Goal: Task Accomplishment & Management: Manage account settings

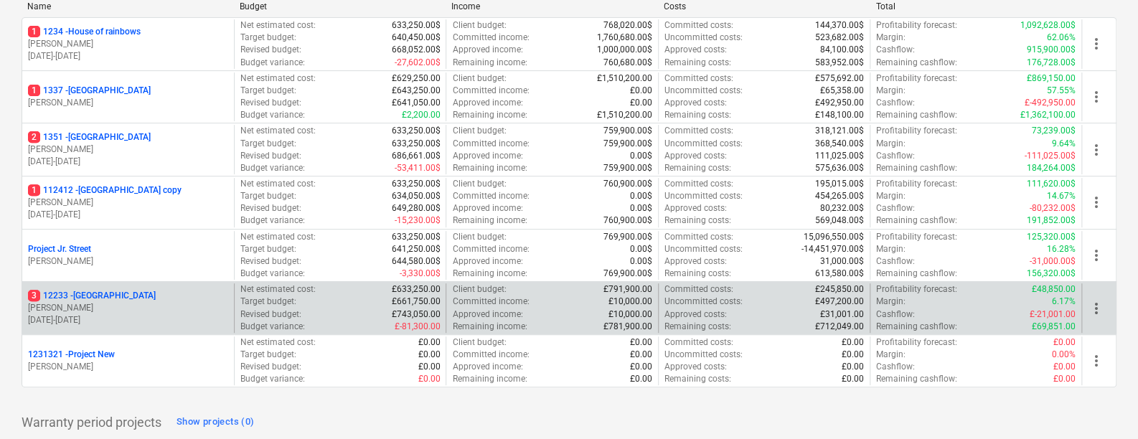
scroll to position [202, 0]
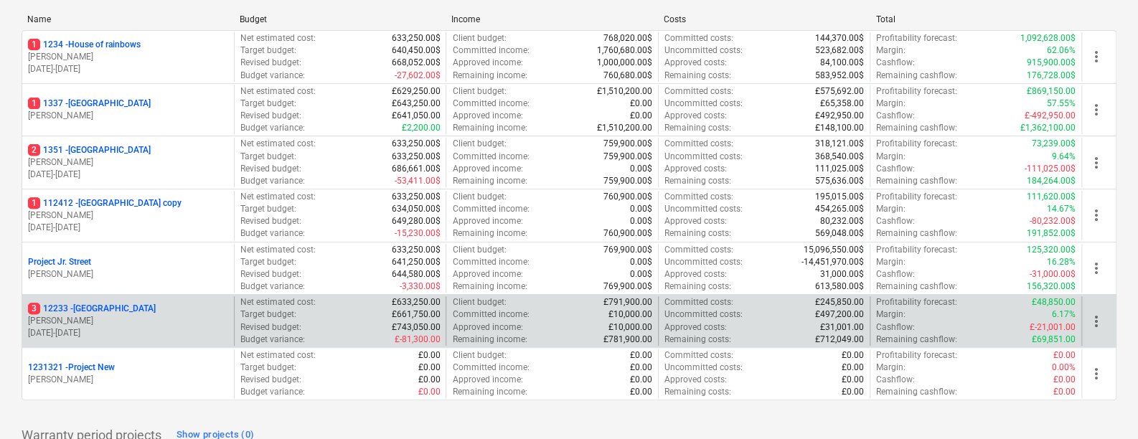
click at [121, 309] on p "3 [STREET_ADDRESS]" at bounding box center [92, 309] width 128 height 12
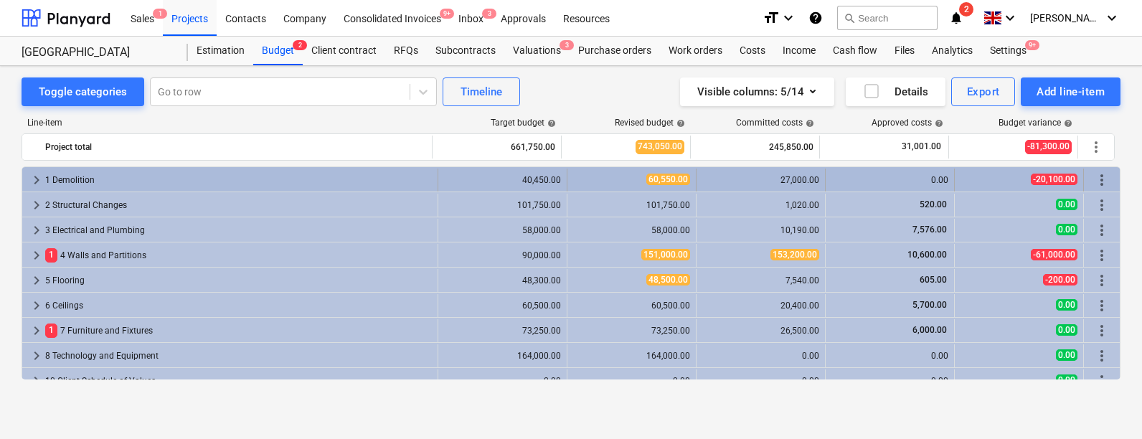
click at [35, 179] on span "keyboard_arrow_right" at bounding box center [36, 179] width 17 height 17
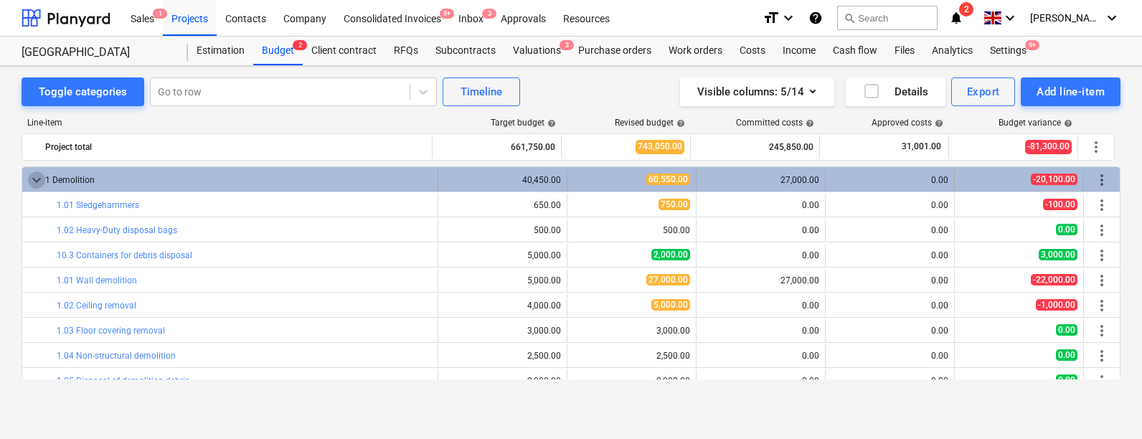
click at [37, 180] on span "keyboard_arrow_down" at bounding box center [36, 179] width 17 height 17
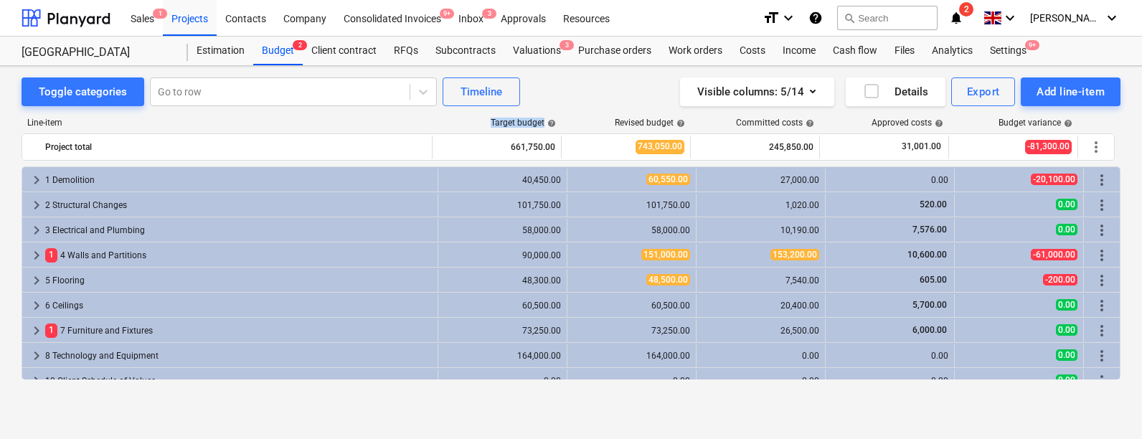
drag, startPoint x: 491, startPoint y: 121, endPoint x: 563, endPoint y: 118, distance: 72.5
click at [563, 118] on div "Line-item Target budget help Revised budget help Committed costs help Approved …" at bounding box center [571, 126] width 1099 height 16
click at [563, 118] on div "Revised budget help" at bounding box center [626, 123] width 129 height 10
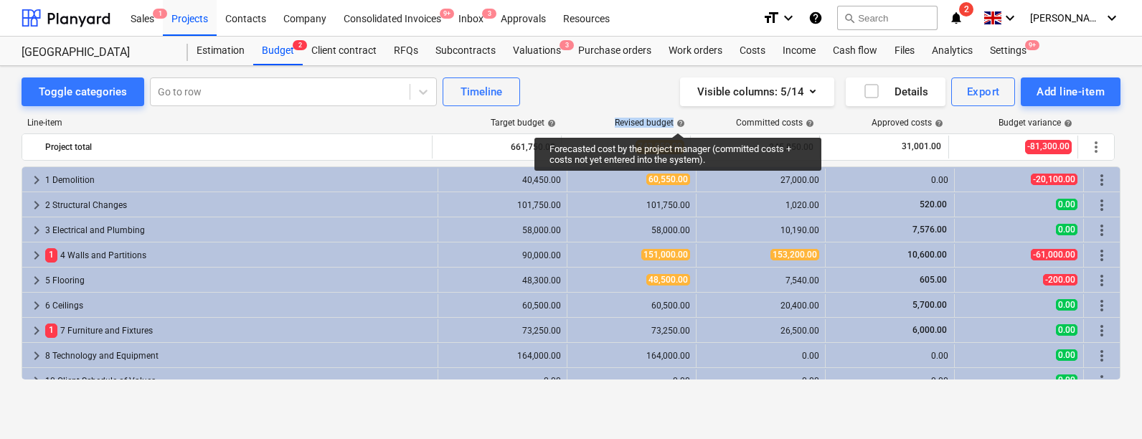
drag, startPoint x: 617, startPoint y: 122, endPoint x: 679, endPoint y: 119, distance: 61.8
click at [679, 119] on div "Revised budget help" at bounding box center [650, 123] width 70 height 10
click at [672, 119] on div "Revised budget help" at bounding box center [650, 123] width 70 height 10
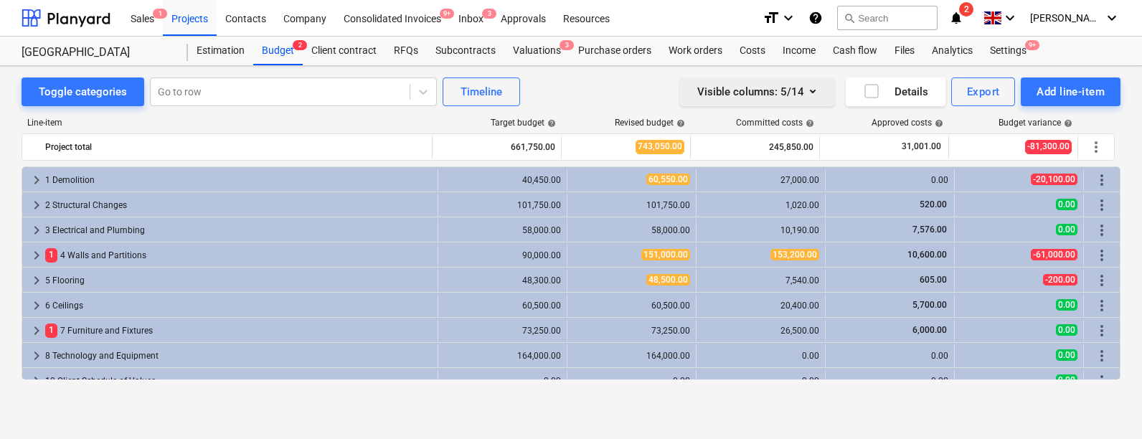
click at [794, 91] on div "Visible columns : 5/14" at bounding box center [757, 92] width 120 height 19
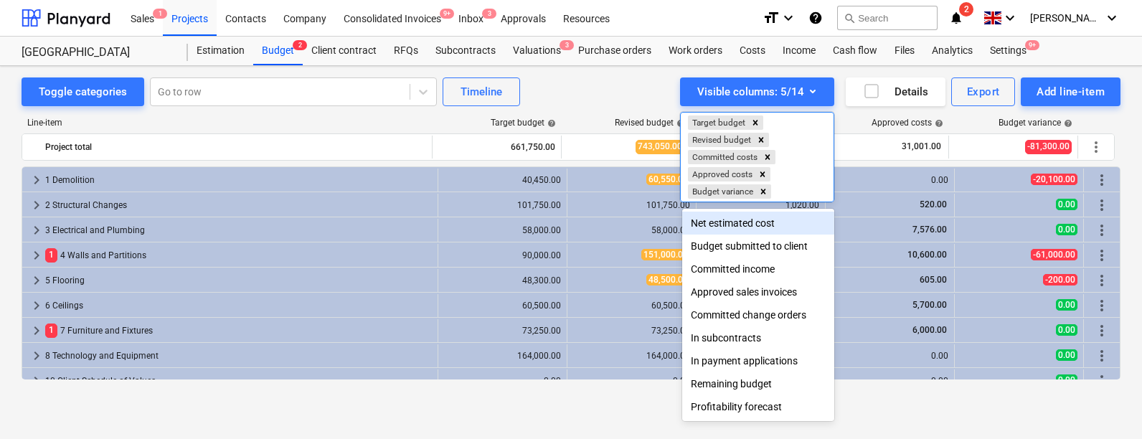
click at [581, 103] on div at bounding box center [571, 219] width 1142 height 439
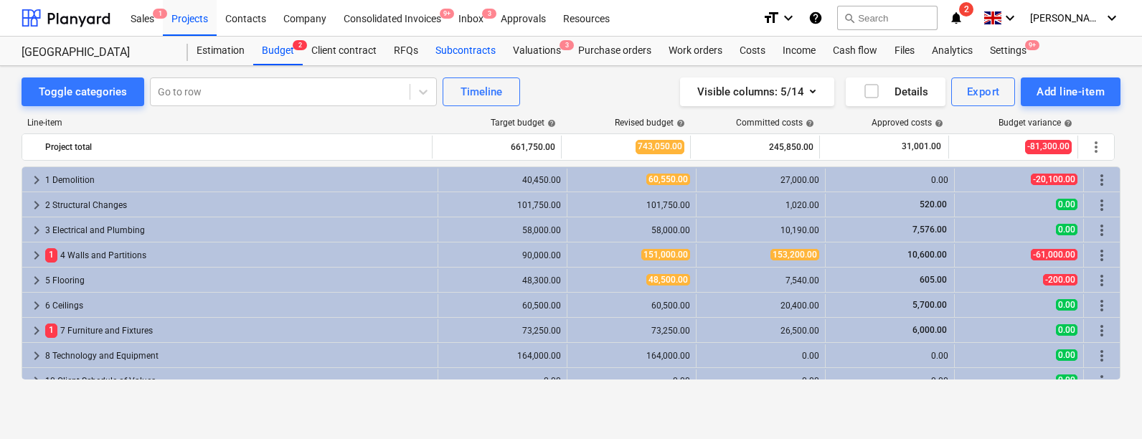
click at [459, 47] on div "Subcontracts" at bounding box center [465, 51] width 77 height 29
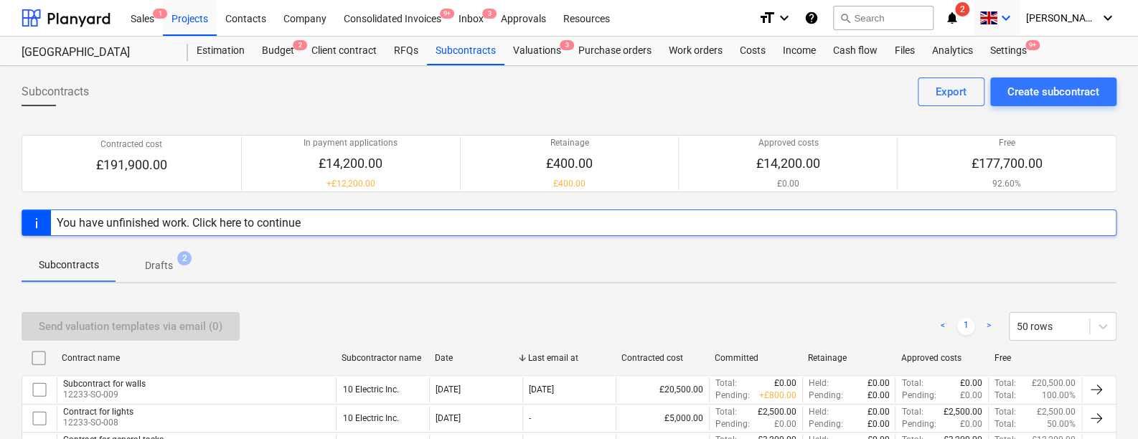
click at [988, 15] on span at bounding box center [988, 18] width 18 height 14
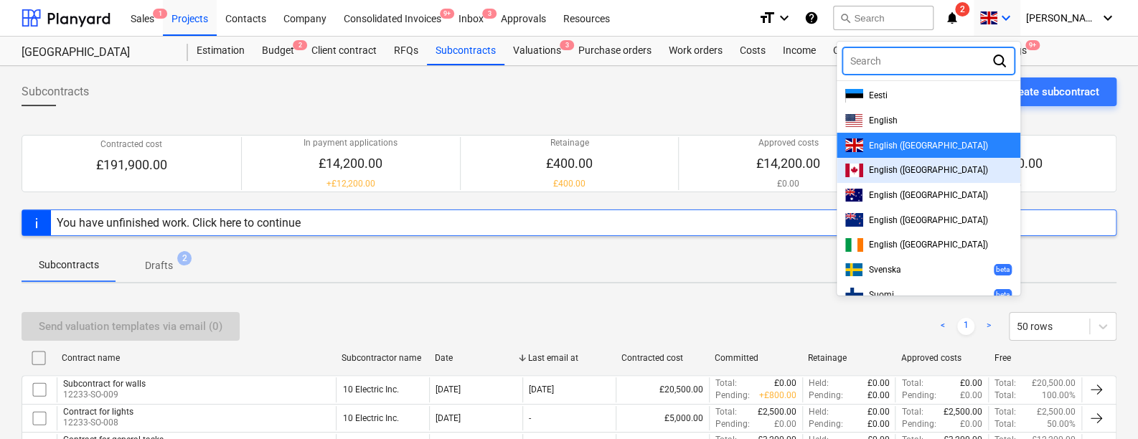
click at [949, 169] on span "English ([GEOGRAPHIC_DATA])" at bounding box center [928, 170] width 119 height 10
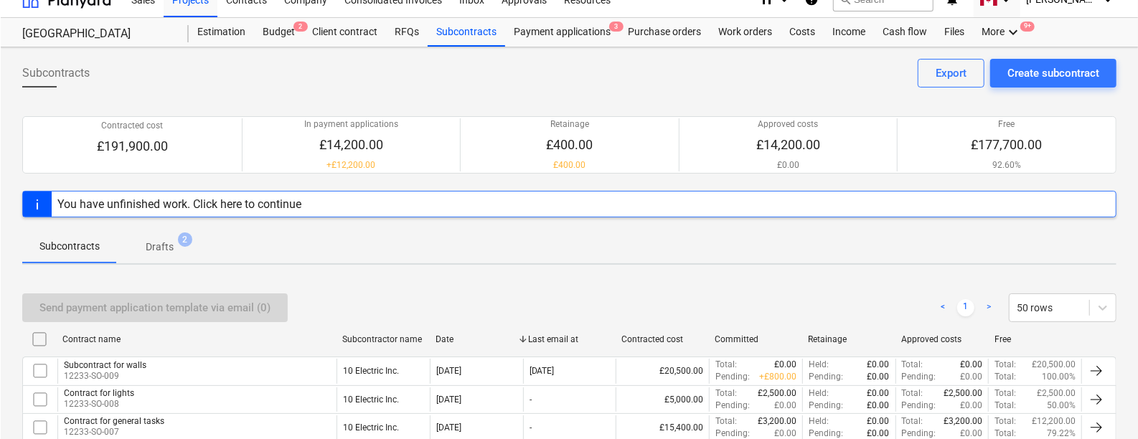
scroll to position [19, 0]
click at [988, 73] on div "Create subcontract" at bounding box center [1053, 73] width 92 height 19
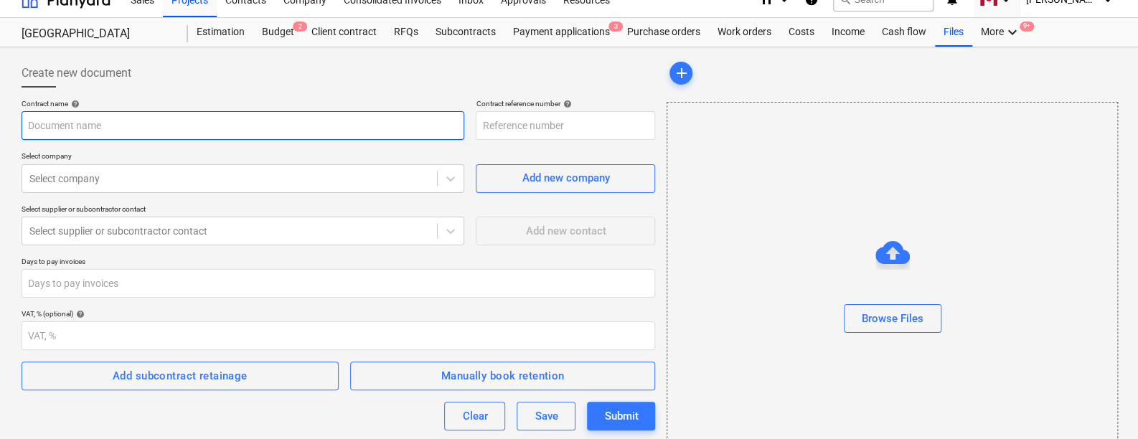
type input "12233-SO-010"
click at [319, 121] on input "text" at bounding box center [243, 125] width 443 height 29
type input "Contract for plumbing"
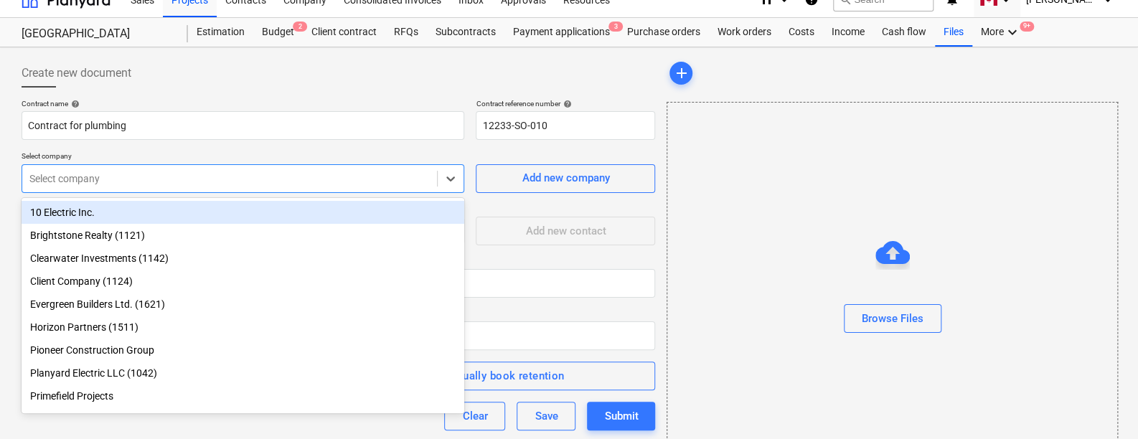
click at [252, 171] on div at bounding box center [229, 178] width 400 height 14
click at [151, 215] on div "10 Electric Inc." at bounding box center [243, 212] width 443 height 23
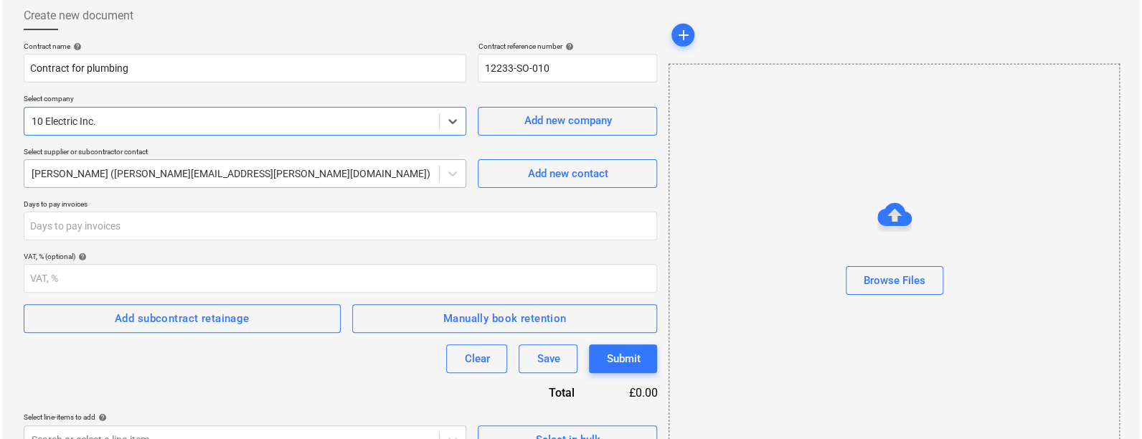
scroll to position [102, 0]
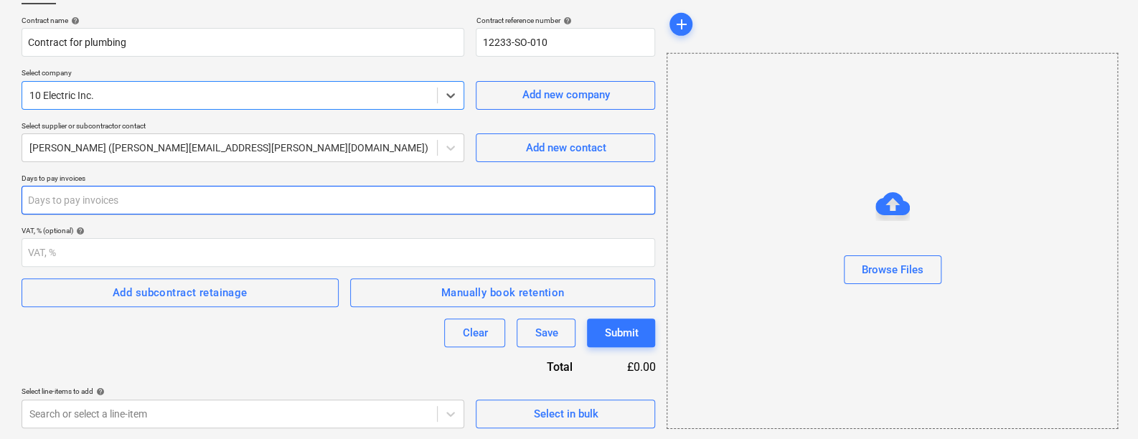
click at [142, 208] on input "number" at bounding box center [338, 200] width 633 height 29
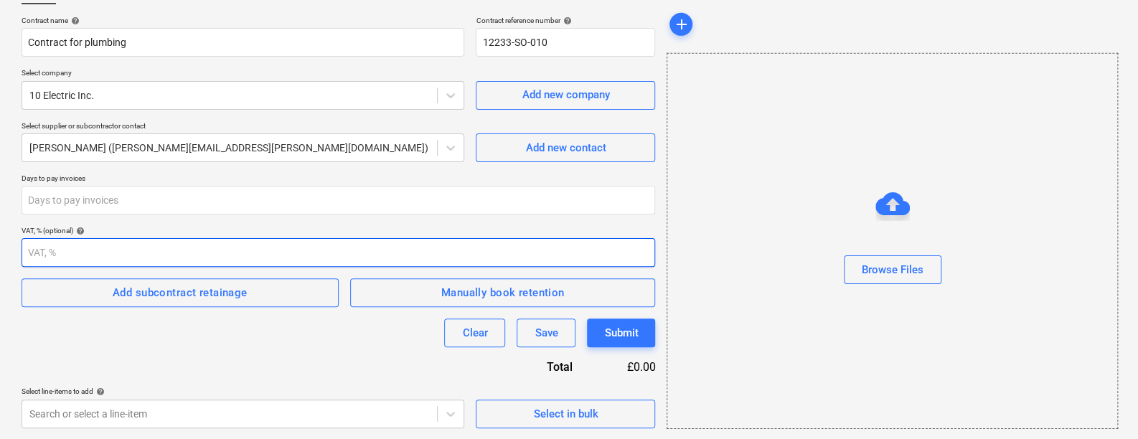
click at [109, 254] on input "number" at bounding box center [338, 252] width 633 height 29
type input "-9"
click at [144, 249] on input "-9" at bounding box center [338, 252] width 633 height 29
type input "-0"
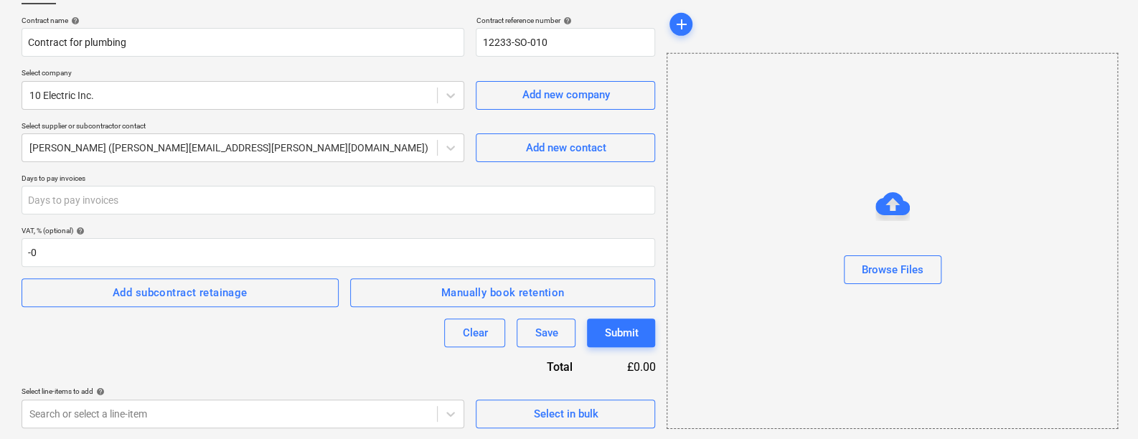
click at [143, 336] on div "Clear Save Submit" at bounding box center [338, 333] width 633 height 29
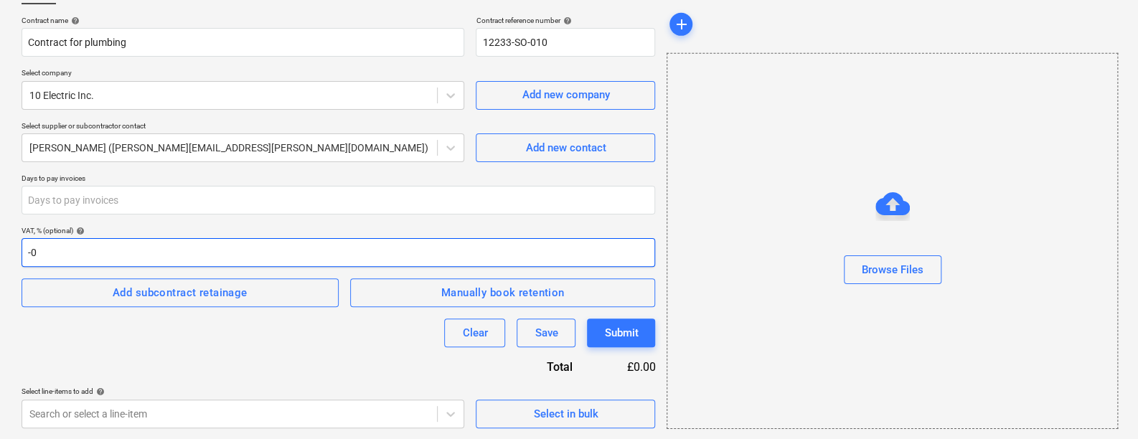
click at [275, 263] on input "-0" at bounding box center [338, 252] width 633 height 29
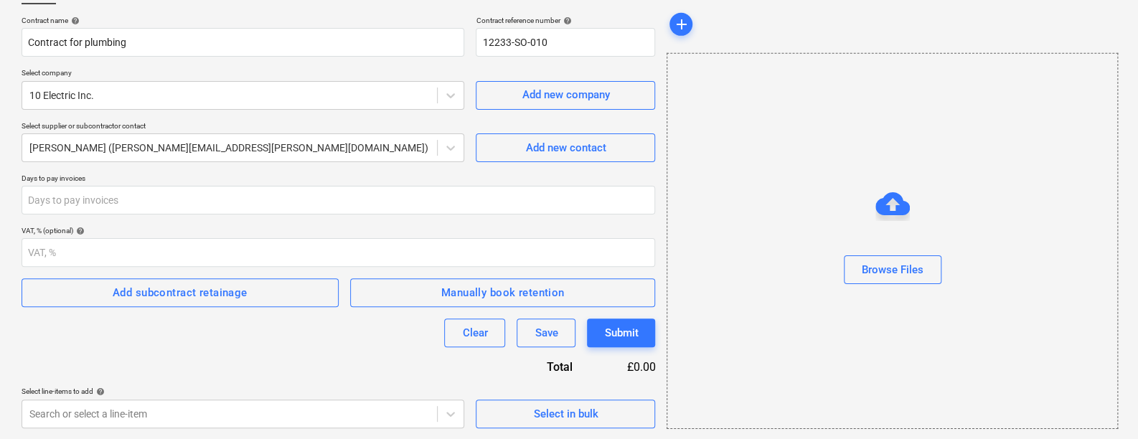
click at [256, 353] on div "Contract name help Contract for plumbing Contract reference number help 12233-S…" at bounding box center [338, 222] width 633 height 413
click at [540, 412] on div "Select in bulk" at bounding box center [565, 414] width 65 height 19
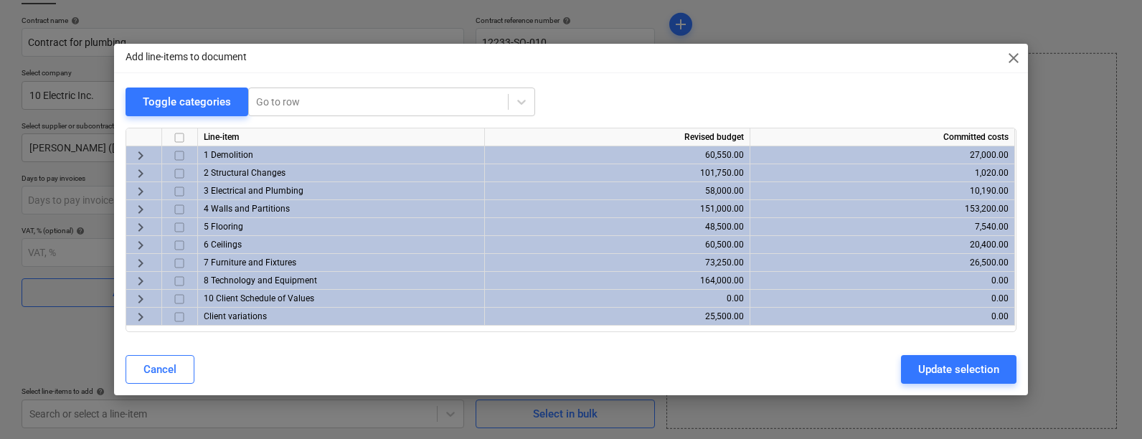
click at [143, 283] on span "keyboard_arrow_right" at bounding box center [140, 281] width 17 height 17
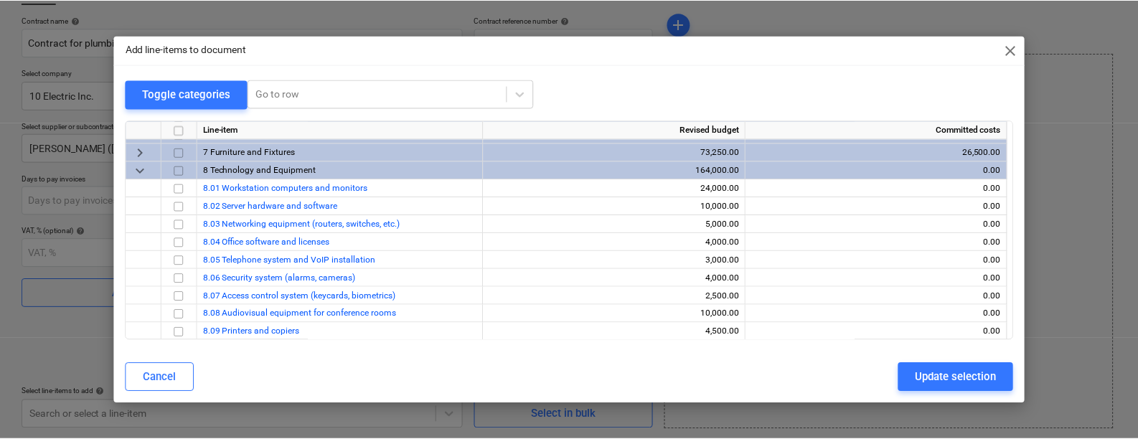
scroll to position [90, 0]
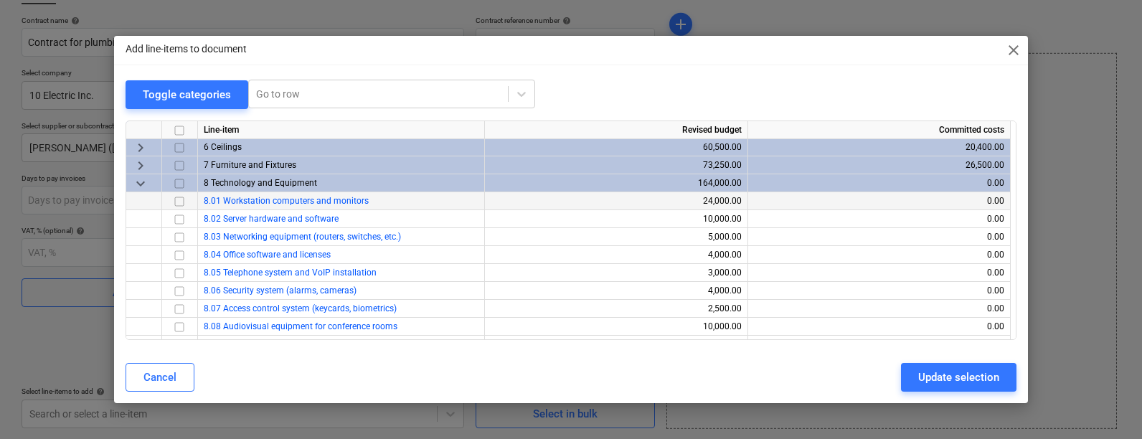
click at [178, 202] on input "checkbox" at bounding box center [179, 201] width 17 height 17
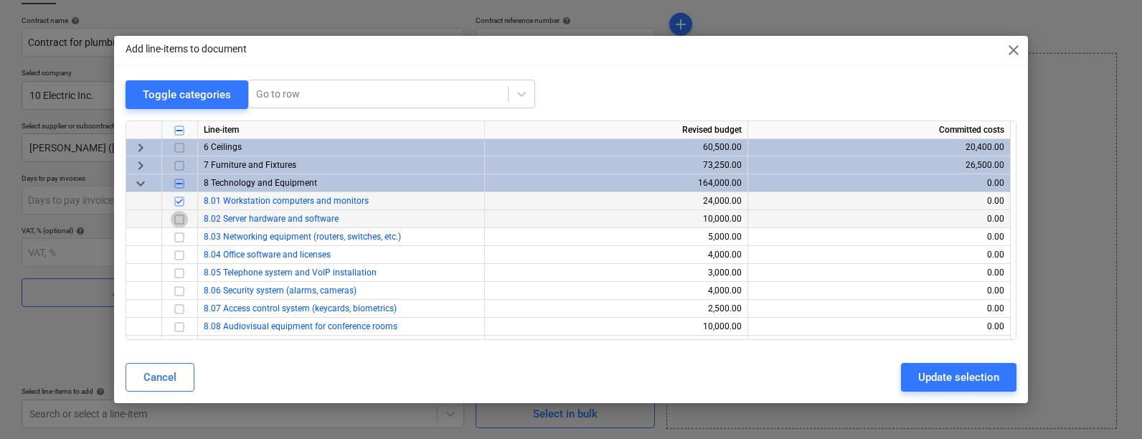
click at [178, 221] on input "checkbox" at bounding box center [179, 219] width 17 height 17
click at [178, 241] on input "checkbox" at bounding box center [179, 237] width 17 height 17
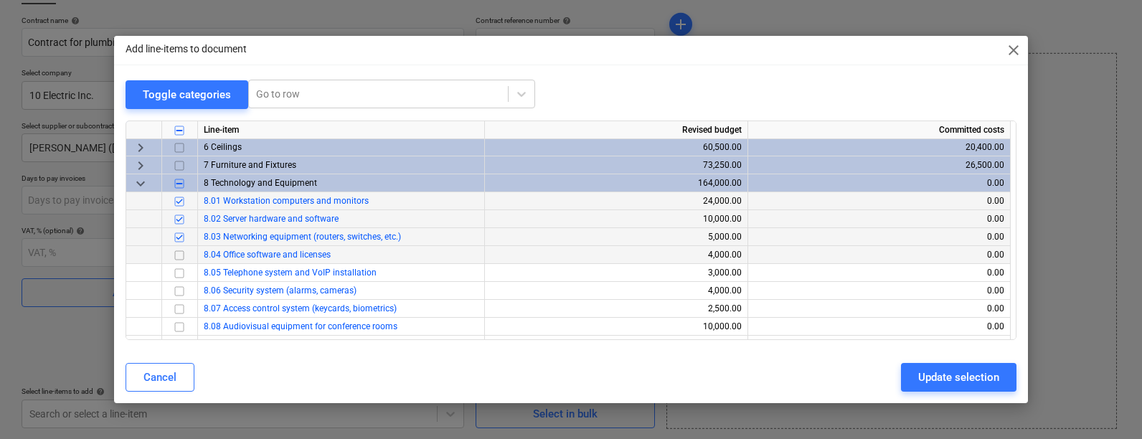
click at [178, 256] on input "checkbox" at bounding box center [179, 255] width 17 height 17
click at [178, 278] on input "checkbox" at bounding box center [179, 273] width 17 height 17
click at [951, 369] on div "Update selection" at bounding box center [958, 377] width 81 height 19
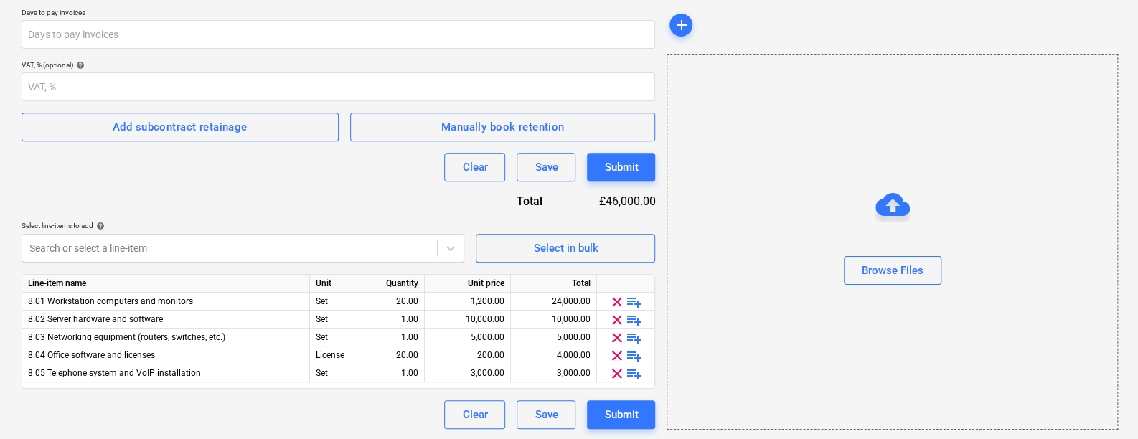
scroll to position [268, 0]
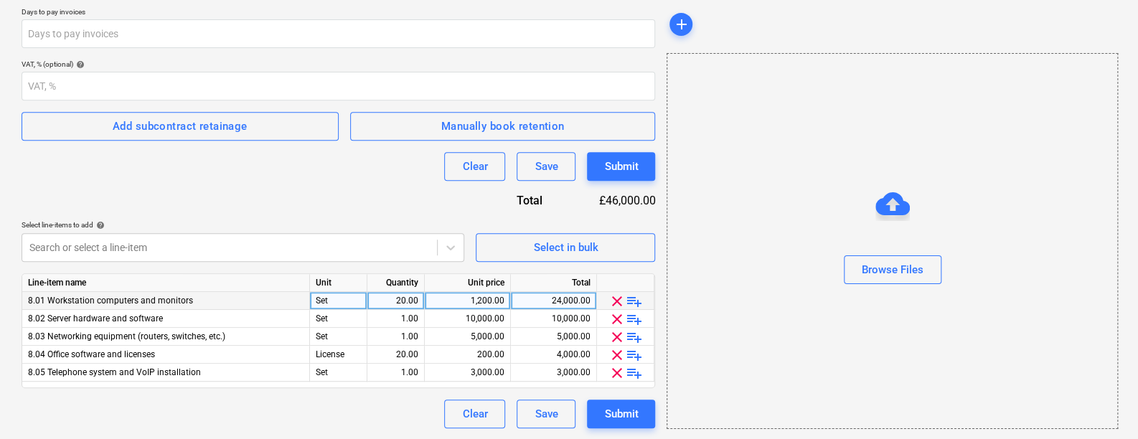
click at [635, 301] on span "playlist_add" at bounding box center [634, 301] width 17 height 17
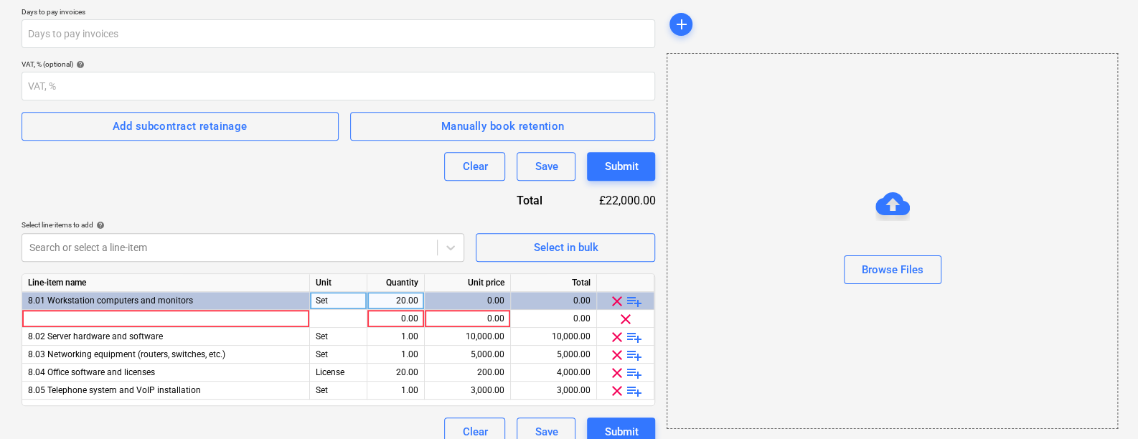
click at [635, 301] on span "playlist_add" at bounding box center [634, 301] width 17 height 17
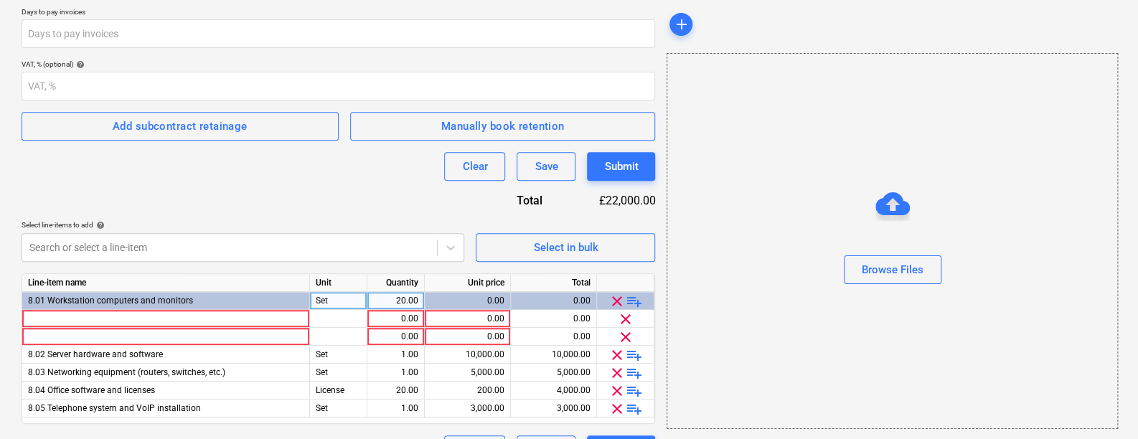
click at [635, 301] on span "playlist_add" at bounding box center [634, 301] width 17 height 17
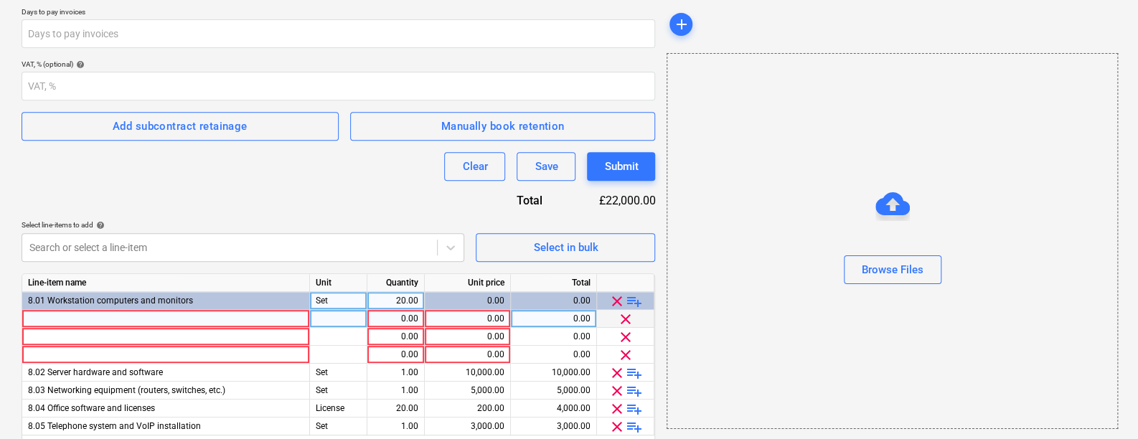
click at [156, 320] on div at bounding box center [166, 319] width 288 height 18
type input "W"
type input "Wokstation 1"
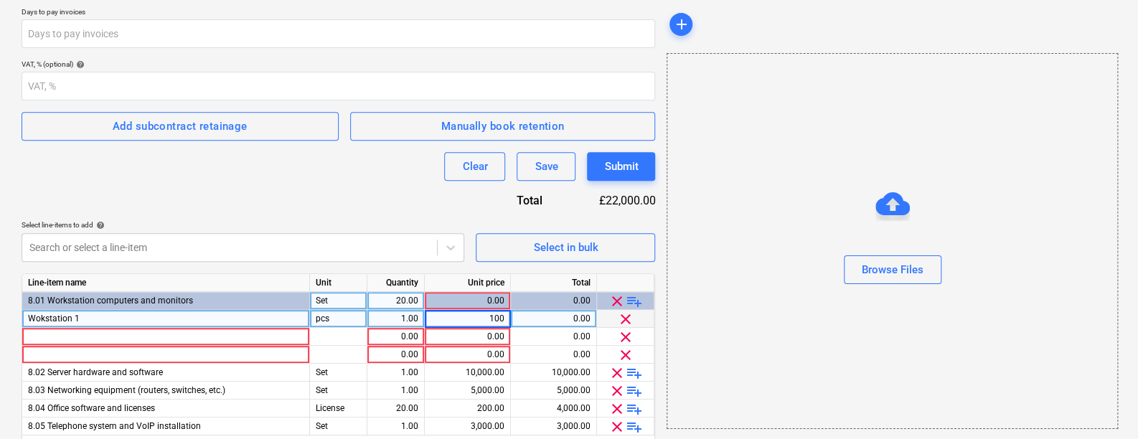
type input "1000"
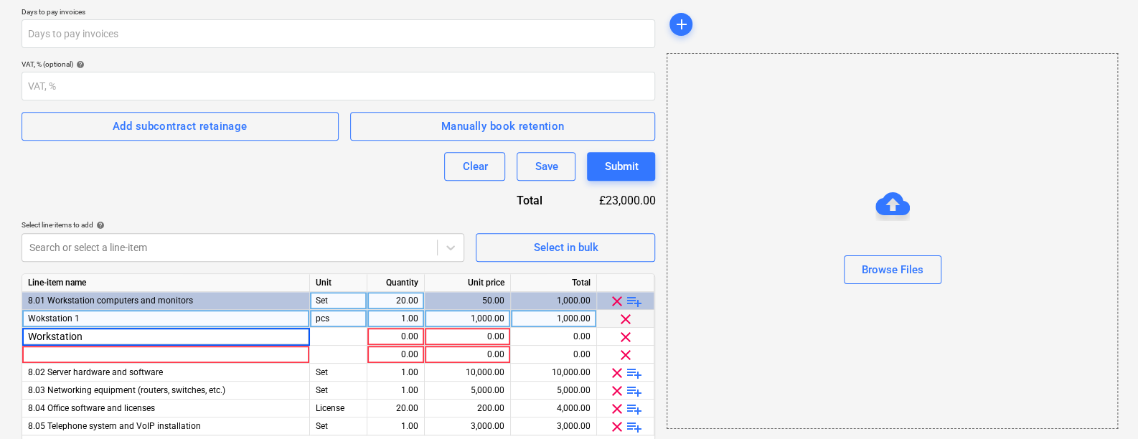
type input "Workstation 2"
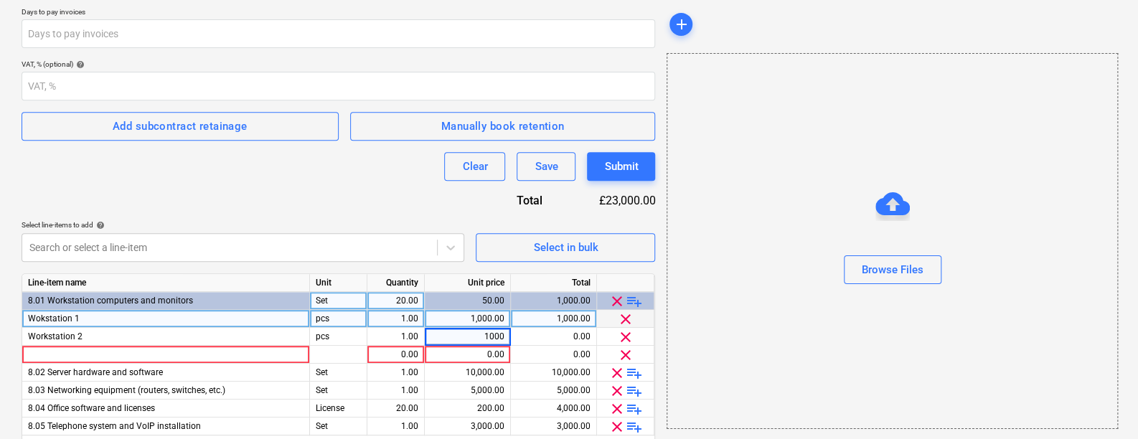
type input "10000"
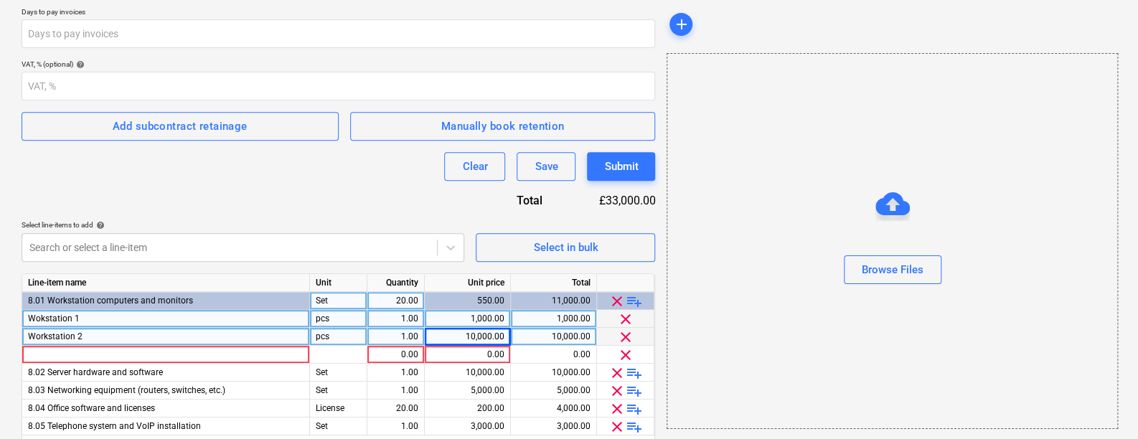
click at [489, 341] on div "10,000.00" at bounding box center [467, 337] width 74 height 18
type input "1000"
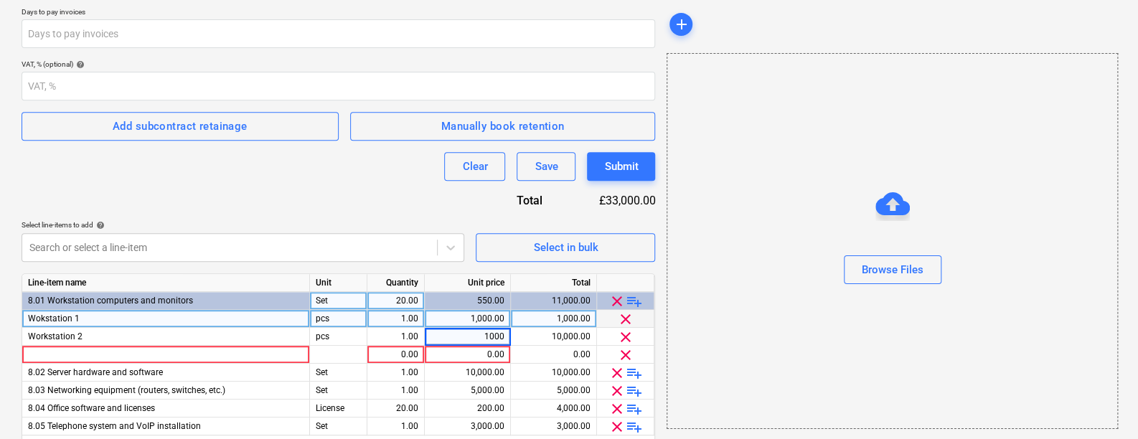
click at [339, 184] on div "Contract name help Contract for plumbing Contract reference number help 12233-S…" at bounding box center [338, 165] width 633 height 633
click at [628, 353] on span "clear" at bounding box center [625, 355] width 17 height 17
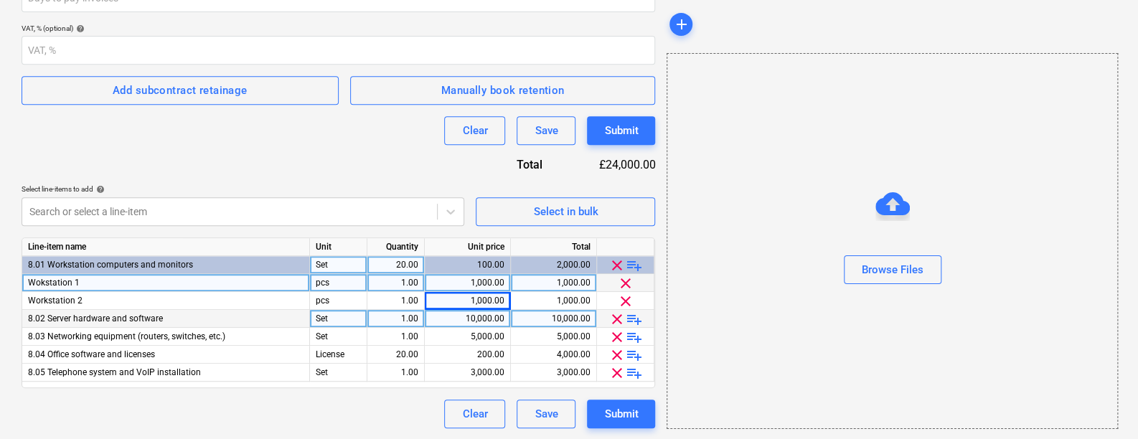
scroll to position [304, 0]
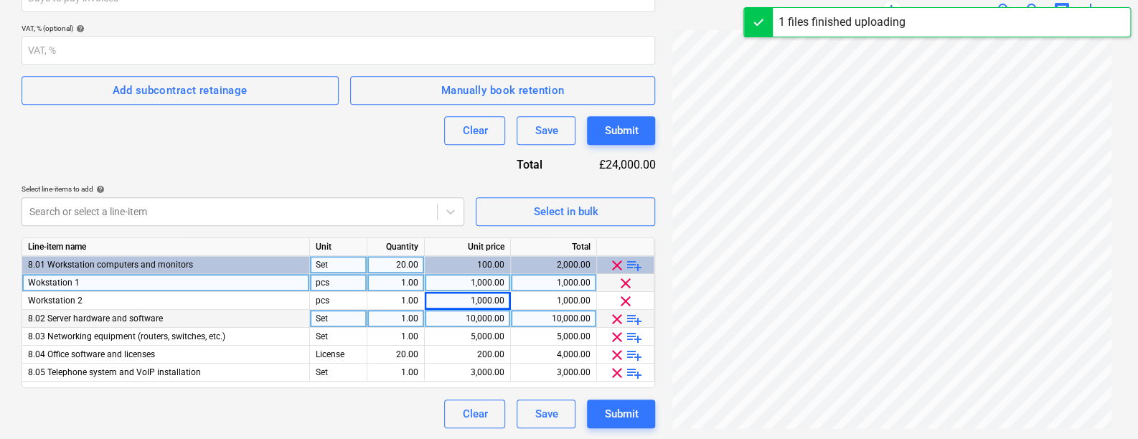
scroll to position [304, 0]
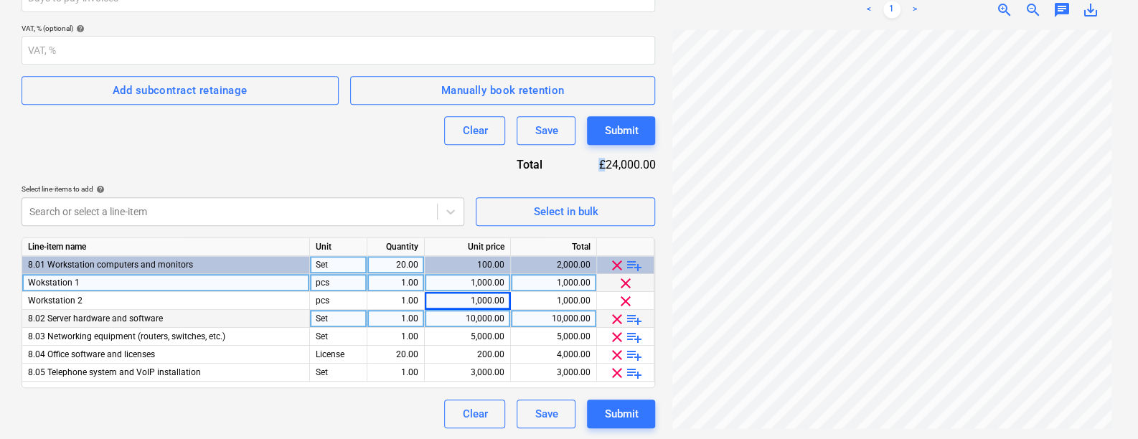
drag, startPoint x: 595, startPoint y: 162, endPoint x: 604, endPoint y: 164, distance: 9.6
click at [604, 164] on div "£24,000.00" at bounding box center [610, 164] width 90 height 17
click at [360, 152] on div "Contract name help Contract for plumbing Contract reference number help 12233-S…" at bounding box center [338, 120] width 633 height 615
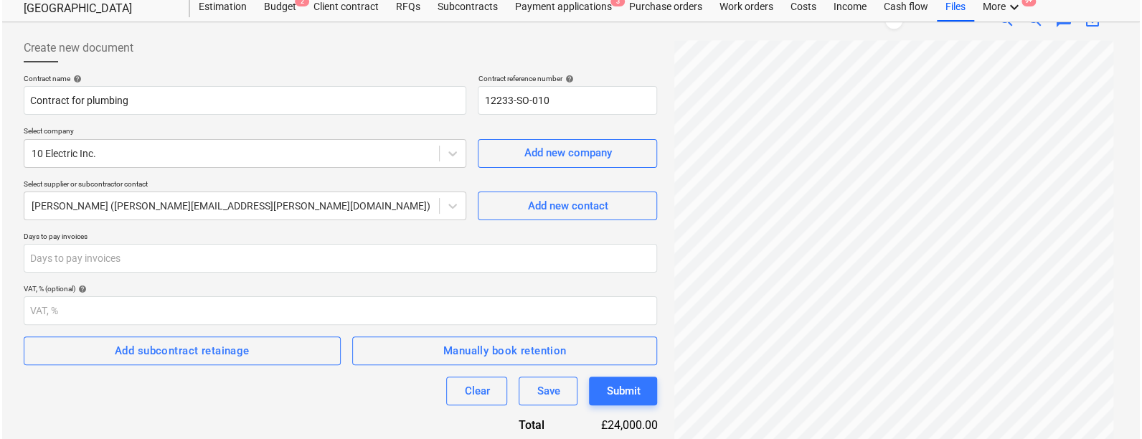
scroll to position [304, 0]
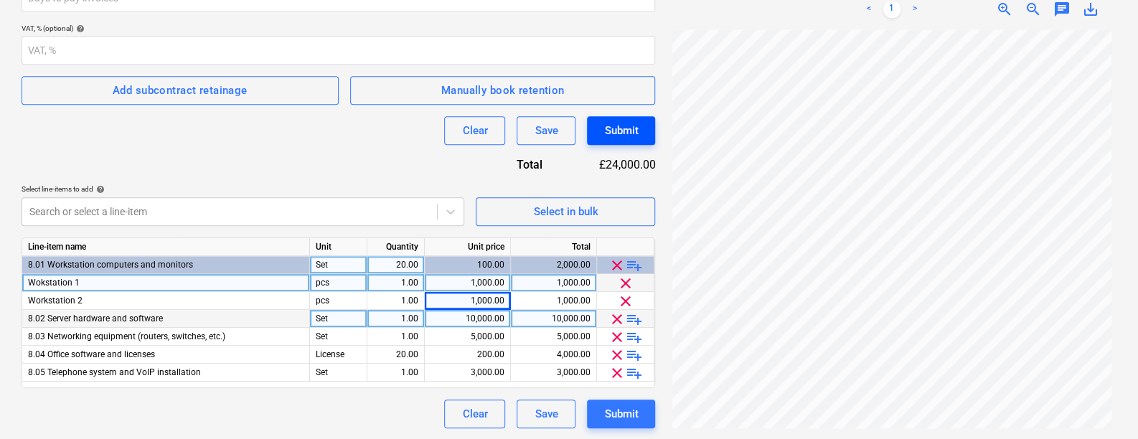
click at [623, 133] on div "Submit" at bounding box center [621, 130] width 34 height 19
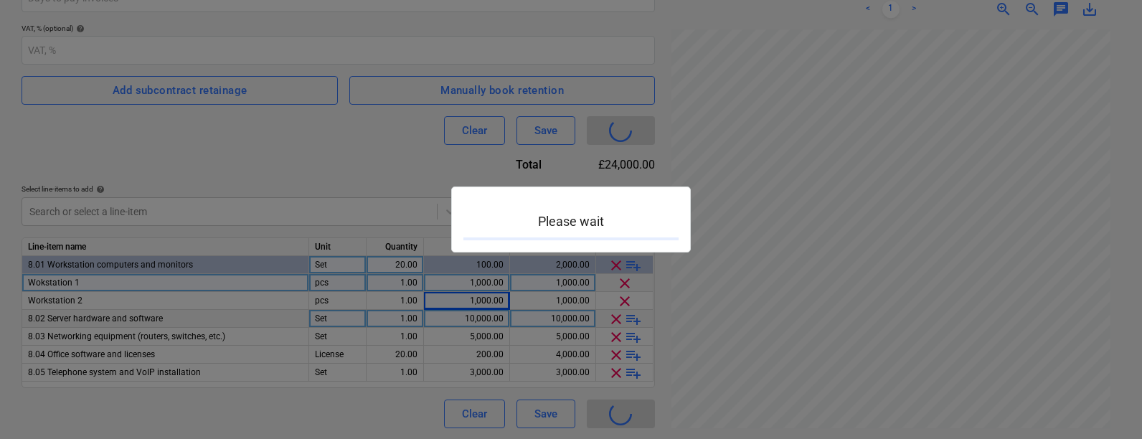
type input "12233-SO-010"
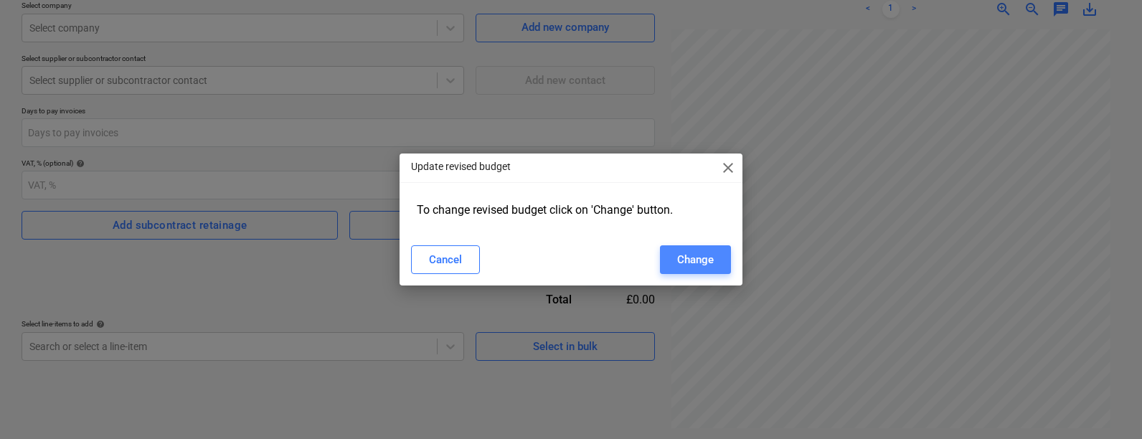
click at [689, 259] on div "Change" at bounding box center [695, 259] width 37 height 19
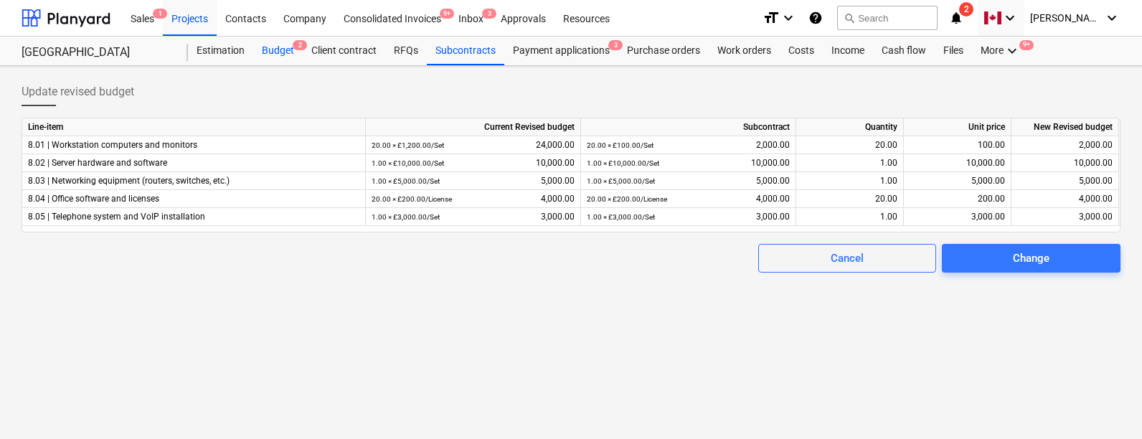
click at [272, 55] on div "Budget 2" at bounding box center [278, 51] width 50 height 29
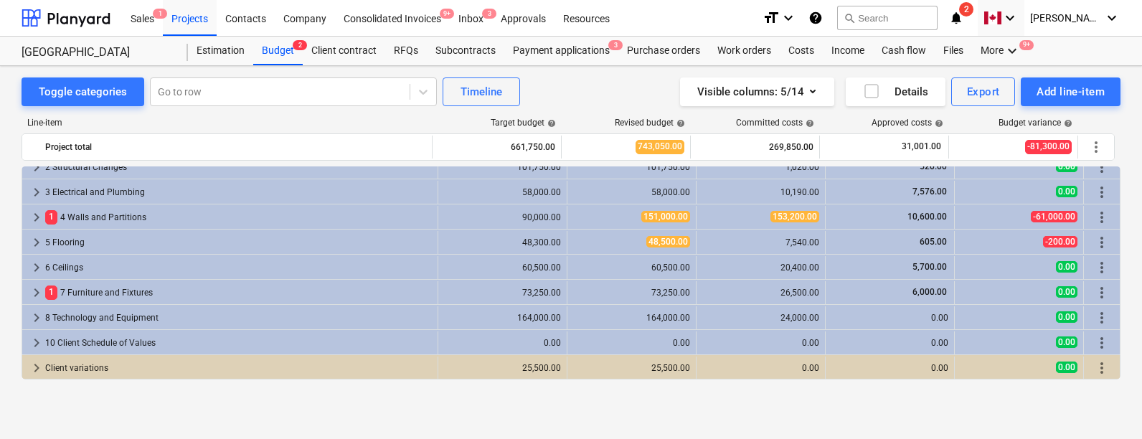
scroll to position [37, 0]
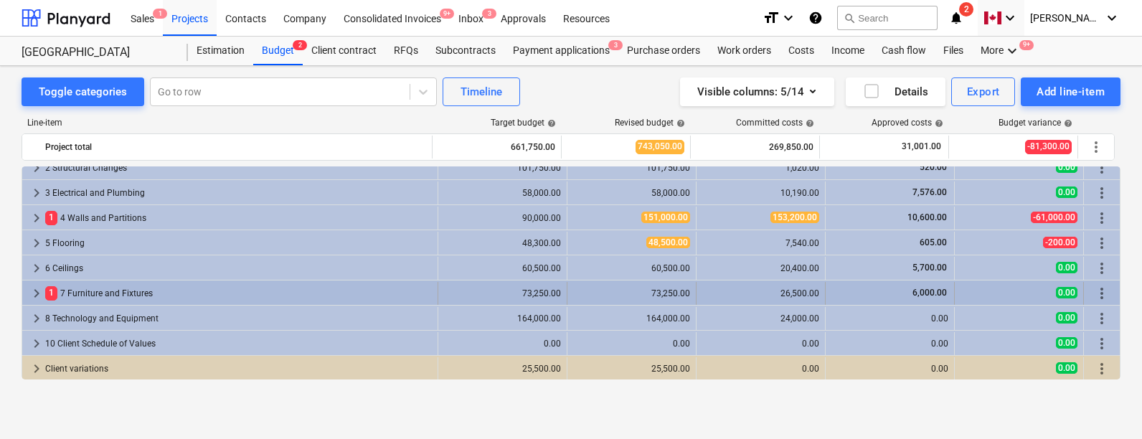
click at [32, 289] on span "keyboard_arrow_right" at bounding box center [36, 293] width 17 height 17
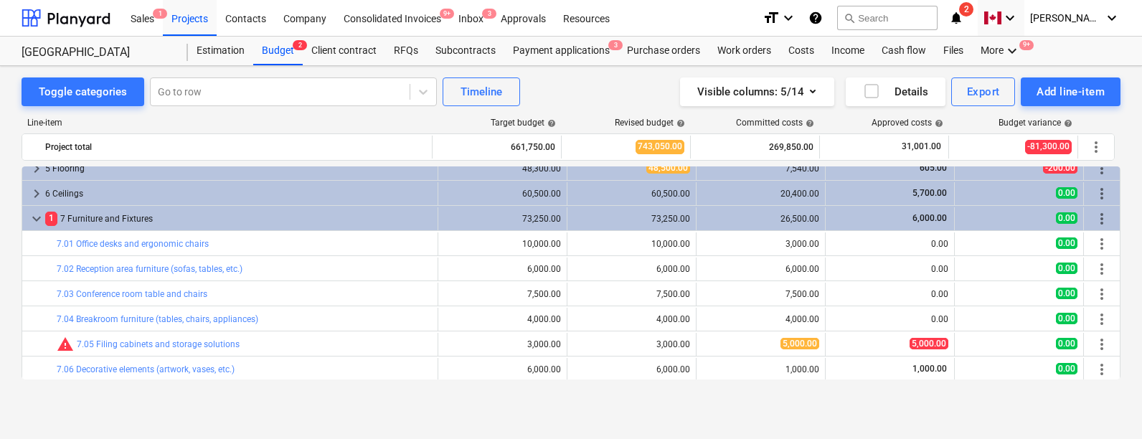
scroll to position [107, 0]
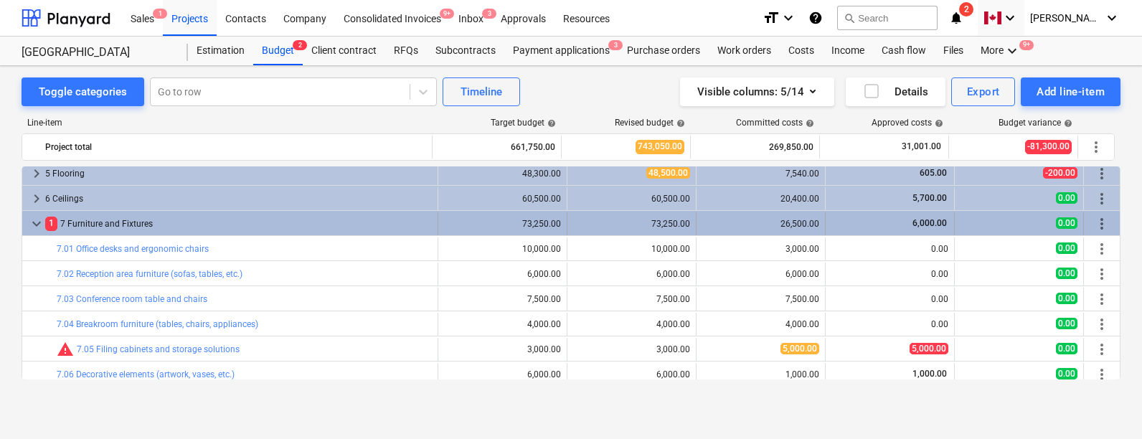
click at [30, 220] on span "keyboard_arrow_down" at bounding box center [36, 223] width 17 height 17
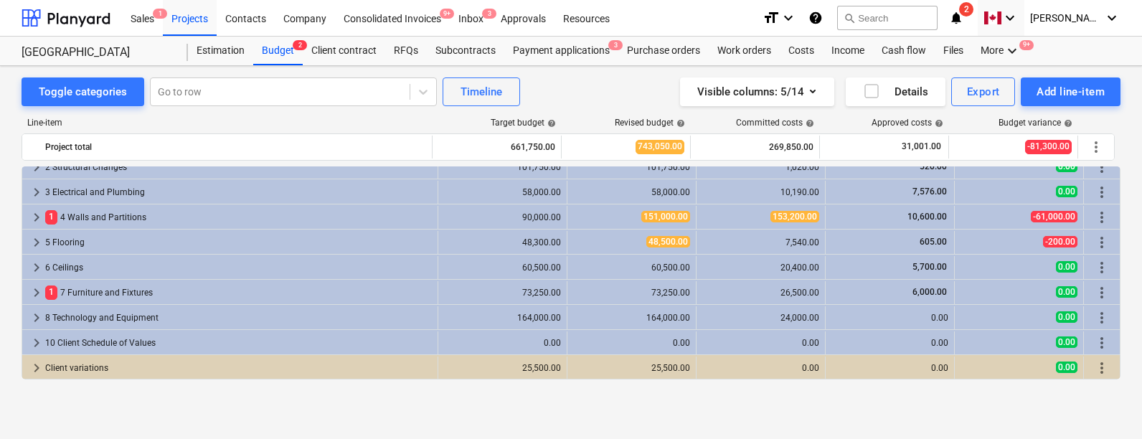
scroll to position [38, 0]
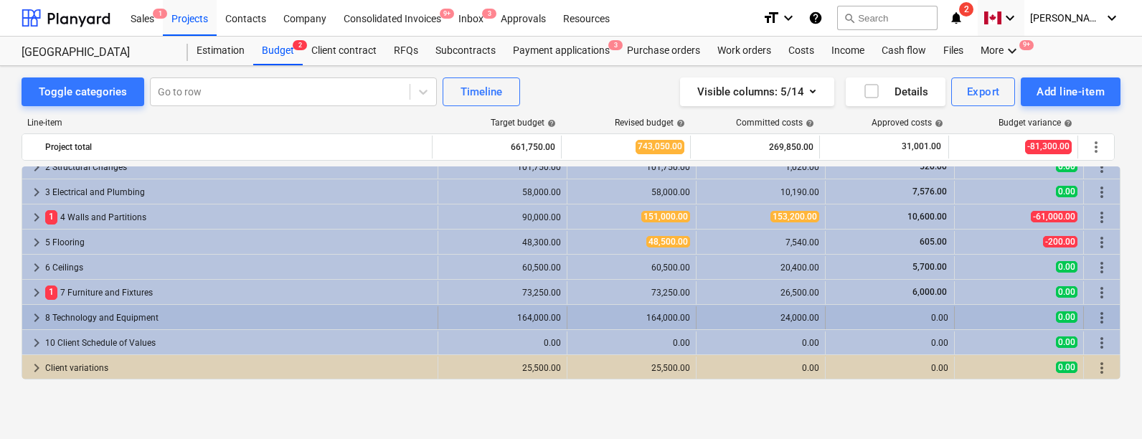
click at [32, 313] on span "keyboard_arrow_right" at bounding box center [36, 317] width 17 height 17
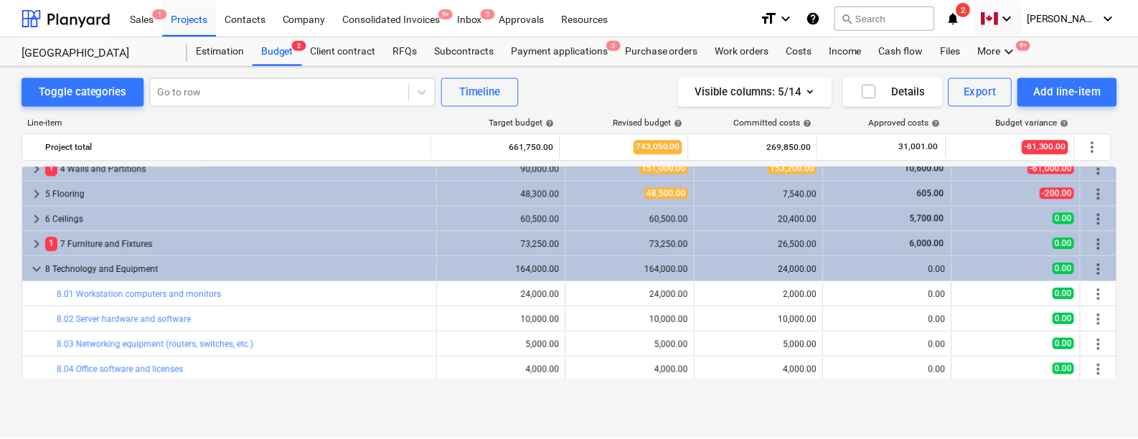
scroll to position [150, 0]
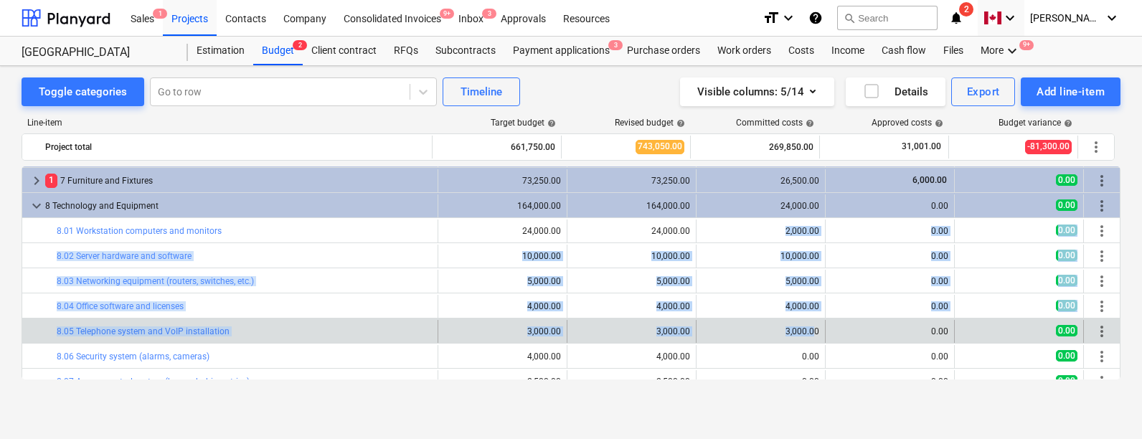
drag, startPoint x: 778, startPoint y: 230, endPoint x: 811, endPoint y: 328, distance: 103.0
click at [811, 328] on div "3,000.00" at bounding box center [760, 331] width 117 height 10
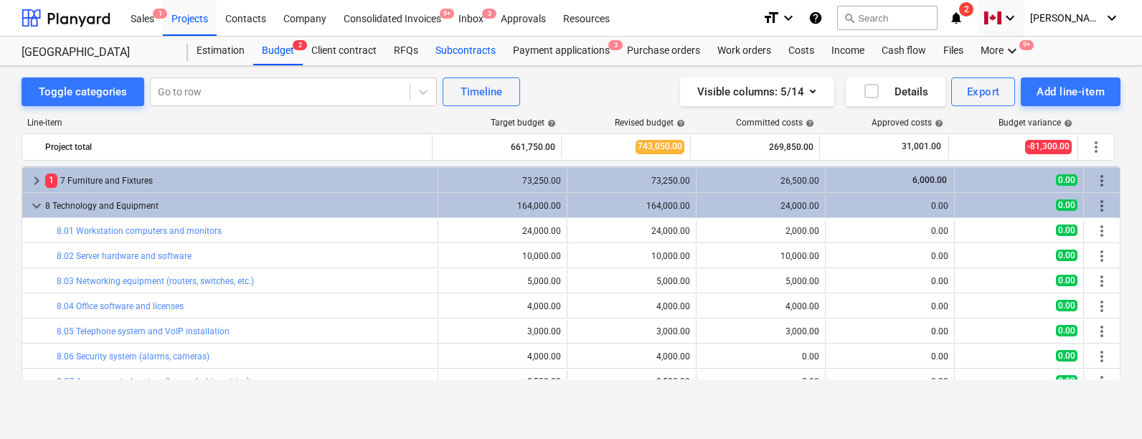
click at [472, 63] on div "Subcontracts" at bounding box center [465, 51] width 77 height 29
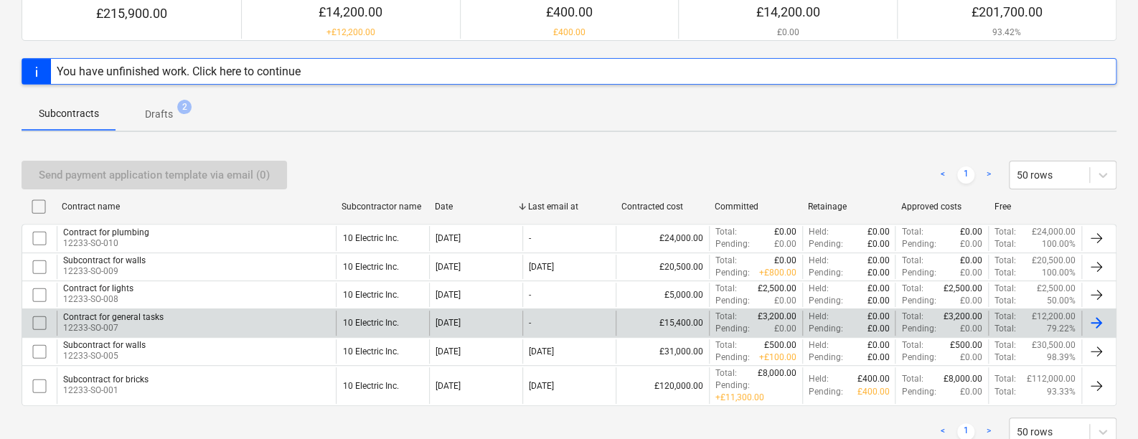
scroll to position [184, 0]
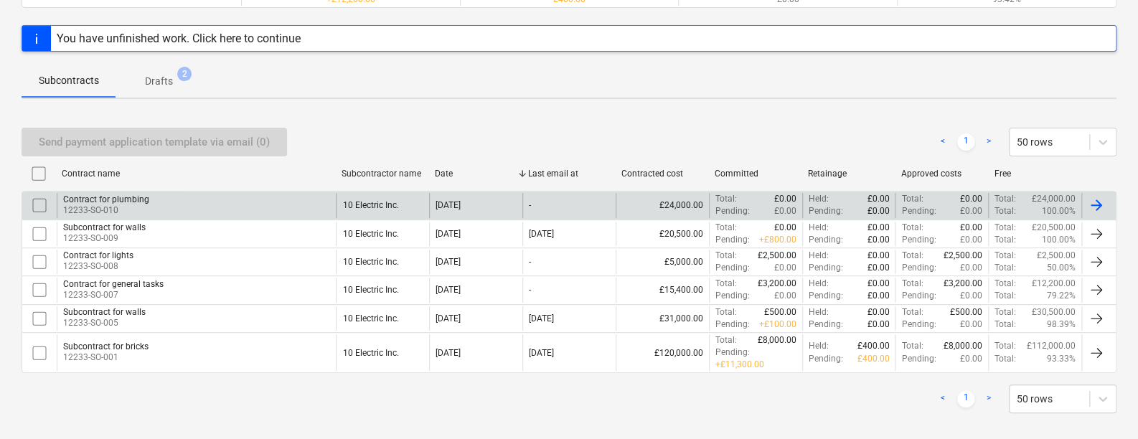
click at [161, 209] on div "Contract for plumbing 12233-SO-010" at bounding box center [196, 205] width 279 height 24
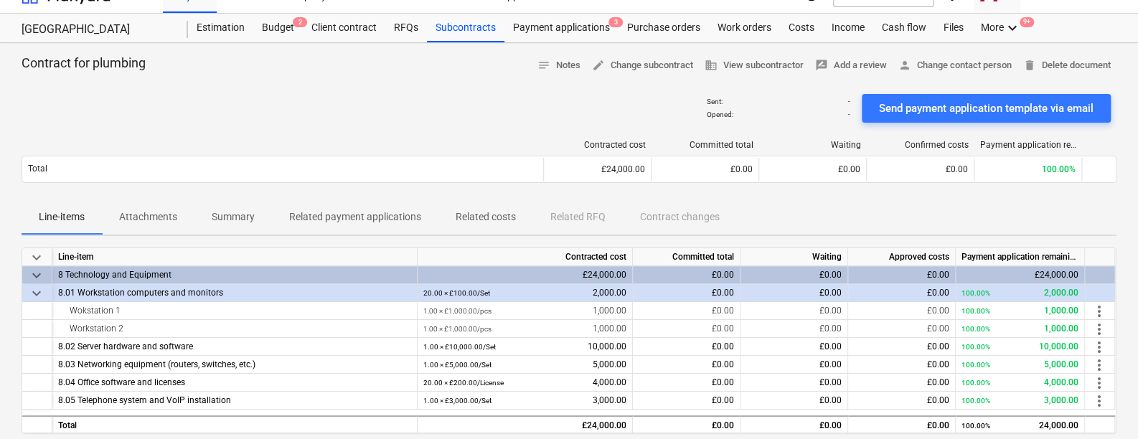
scroll to position [50, 0]
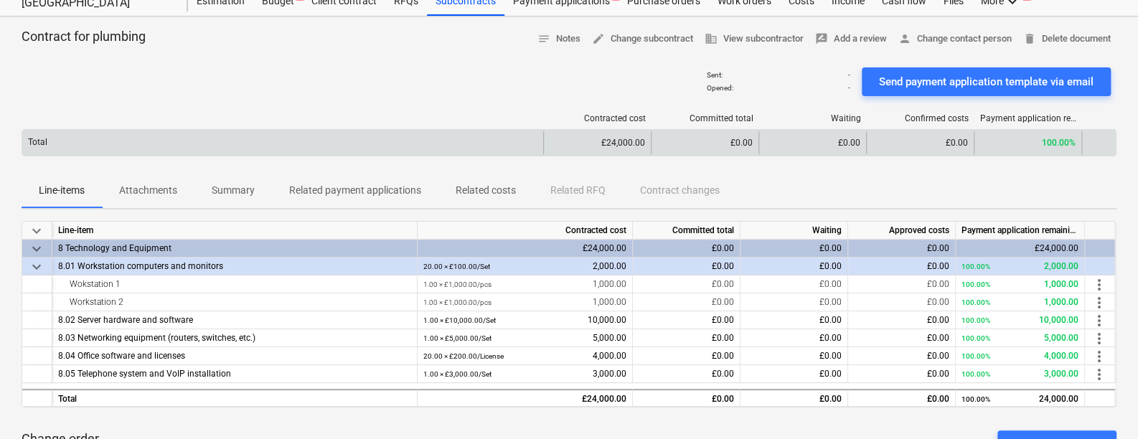
drag, startPoint x: 606, startPoint y: 133, endPoint x: 646, endPoint y: 134, distance: 40.2
click at [646, 134] on div "£24,000.00" at bounding box center [597, 142] width 108 height 23
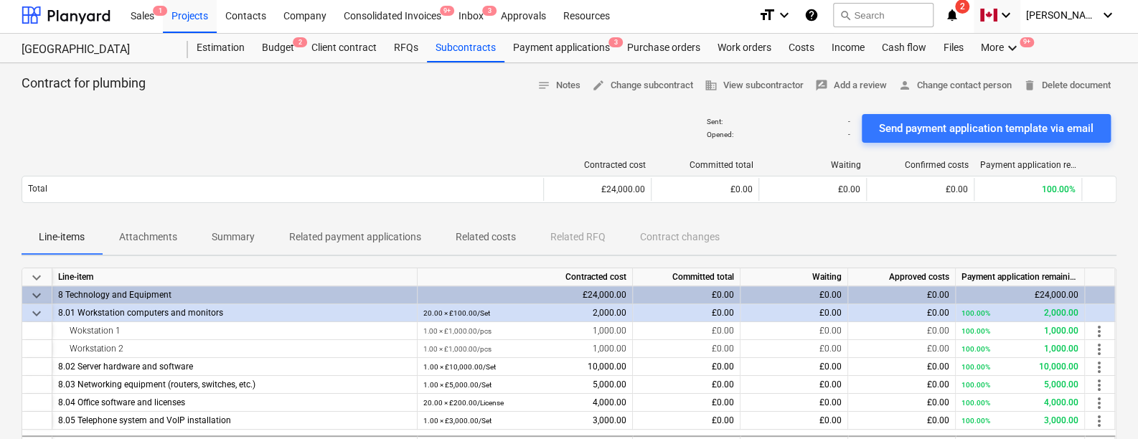
scroll to position [0, 0]
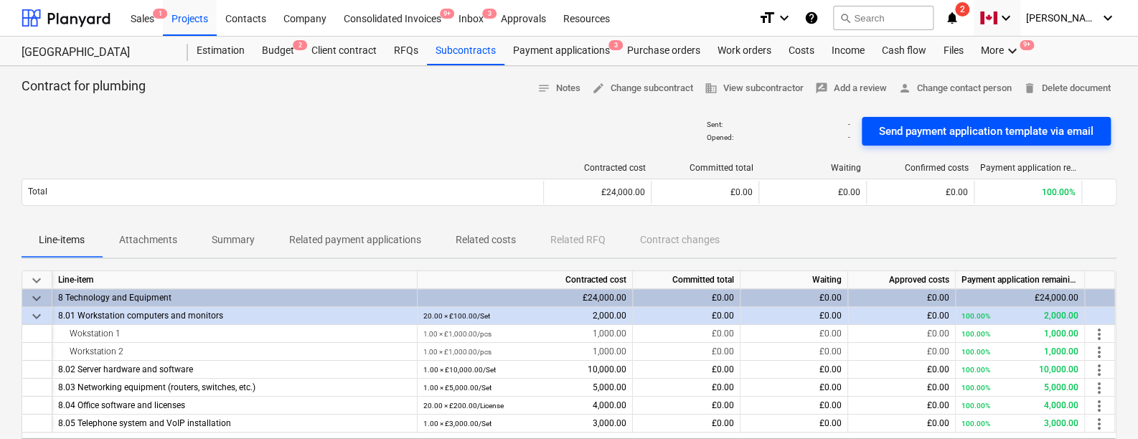
click at [915, 133] on div "Send payment application template via email" at bounding box center [986, 131] width 215 height 19
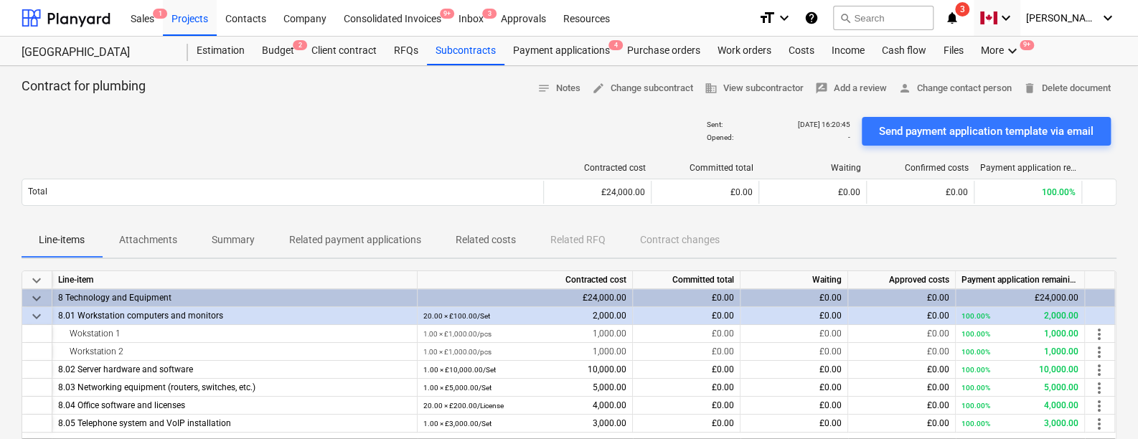
click at [959, 15] on icon "notifications" at bounding box center [952, 17] width 14 height 17
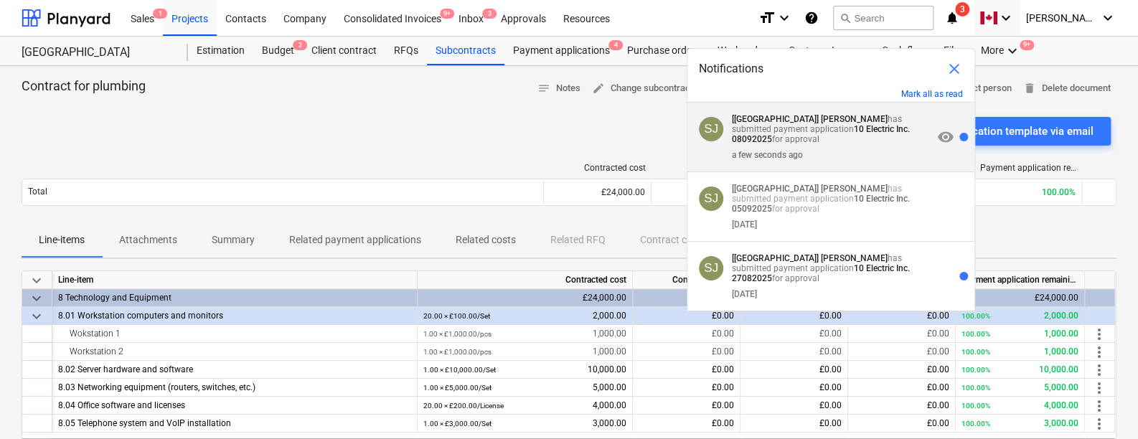
click at [839, 137] on p "[West Street] [PERSON_NAME] has submitted payment application 10 Electric Inc. …" at bounding box center [832, 129] width 200 height 30
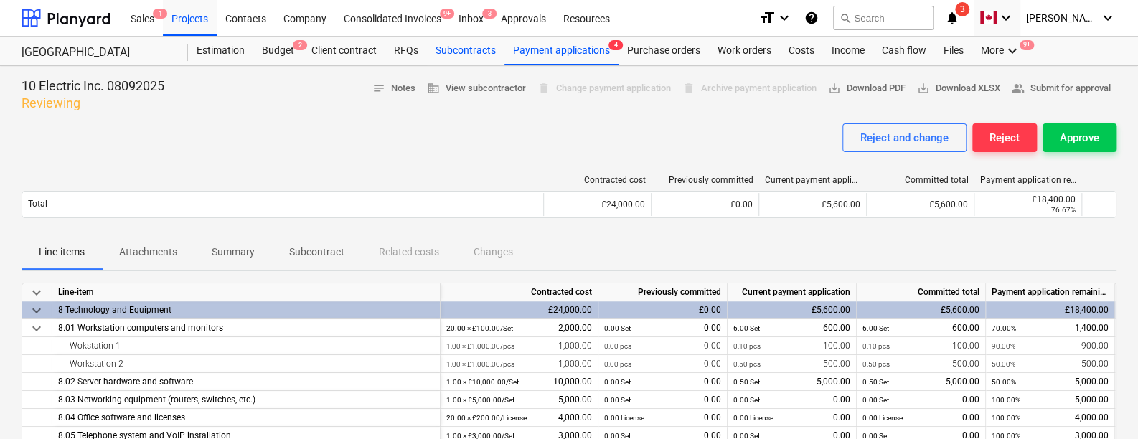
click at [443, 56] on div "Subcontracts" at bounding box center [465, 51] width 77 height 29
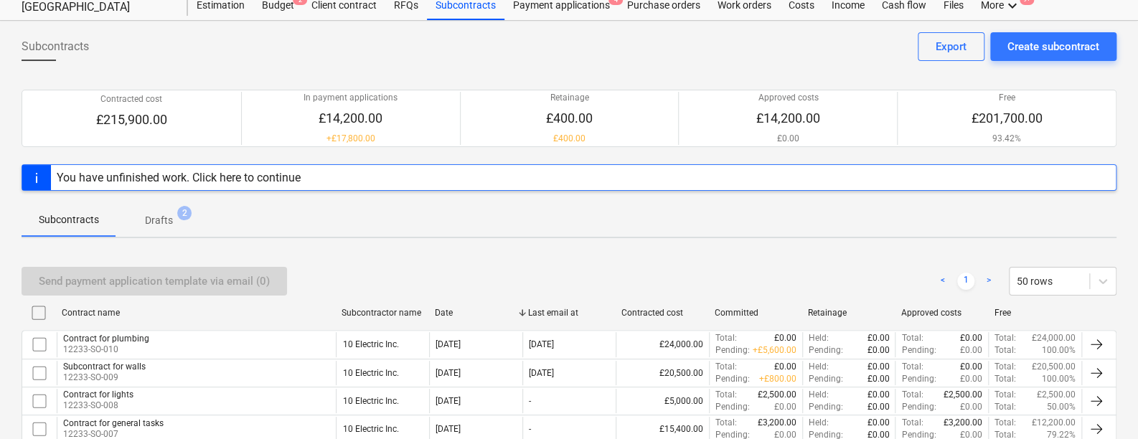
scroll to position [105, 0]
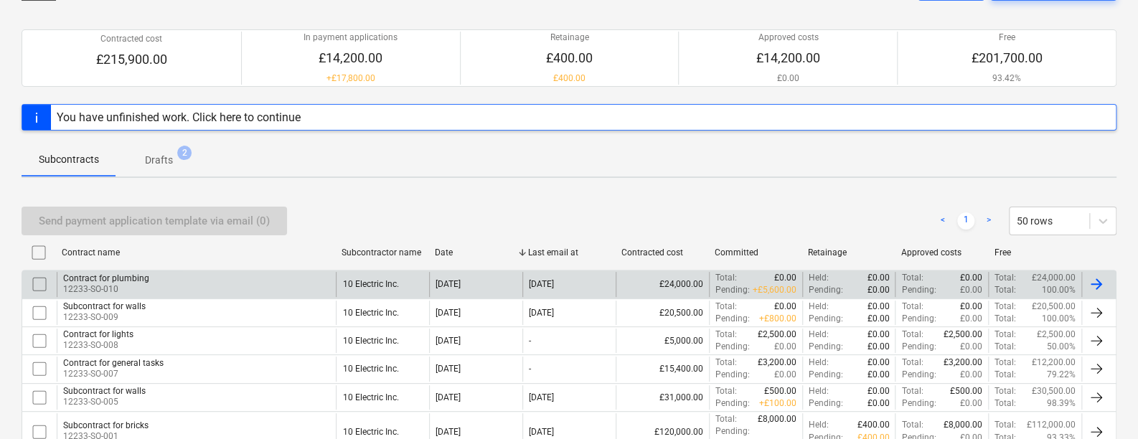
click at [299, 284] on div "Contract for plumbing 12233-SO-010" at bounding box center [196, 284] width 279 height 24
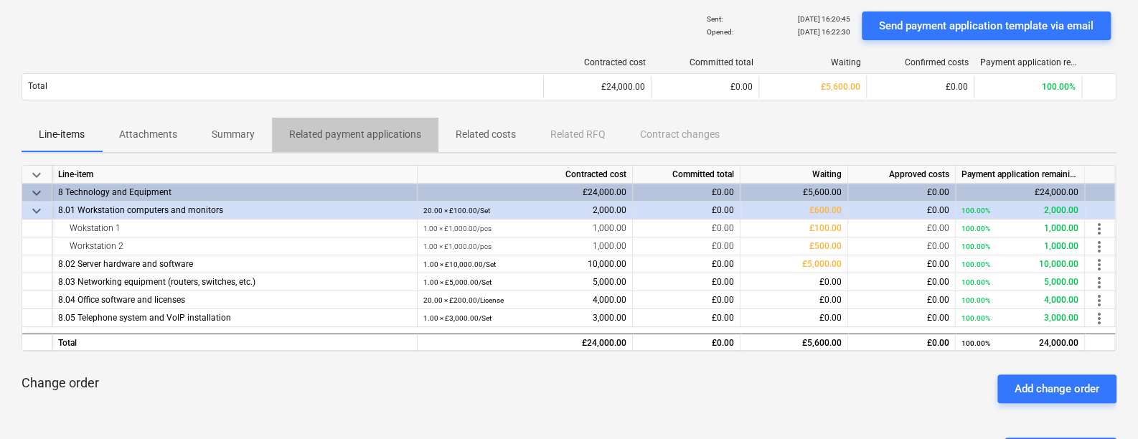
click at [321, 136] on p "Related payment applications" at bounding box center [355, 134] width 132 height 15
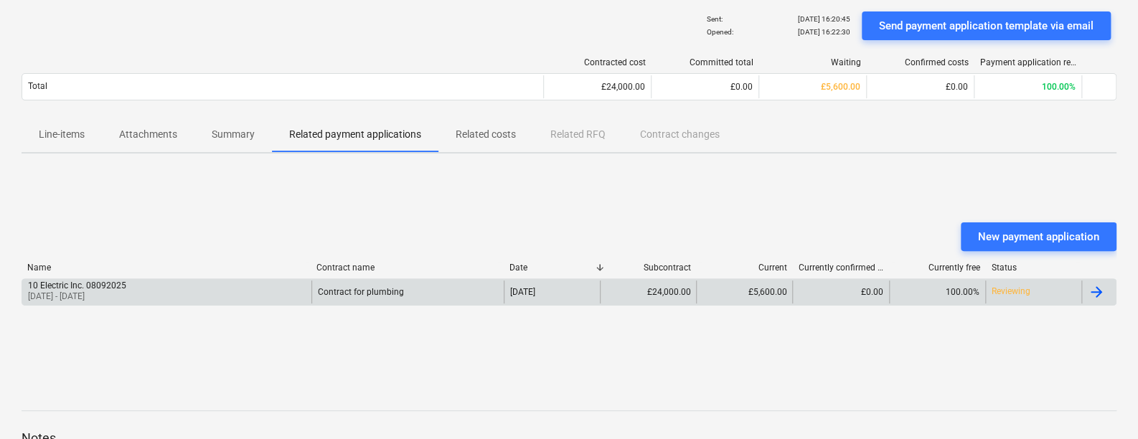
click at [288, 288] on div "10 Electric Inc. 08092025 [DATE] - [DATE]" at bounding box center [166, 292] width 289 height 23
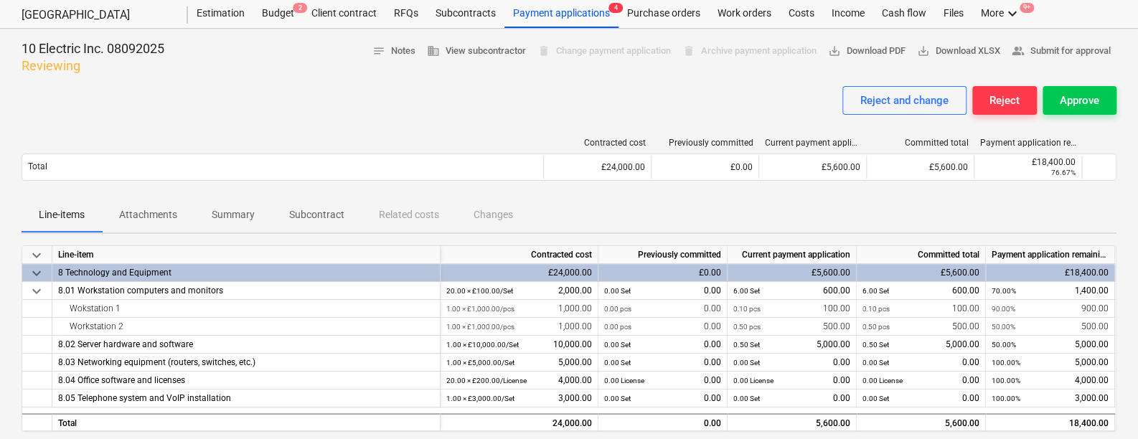
scroll to position [4, 0]
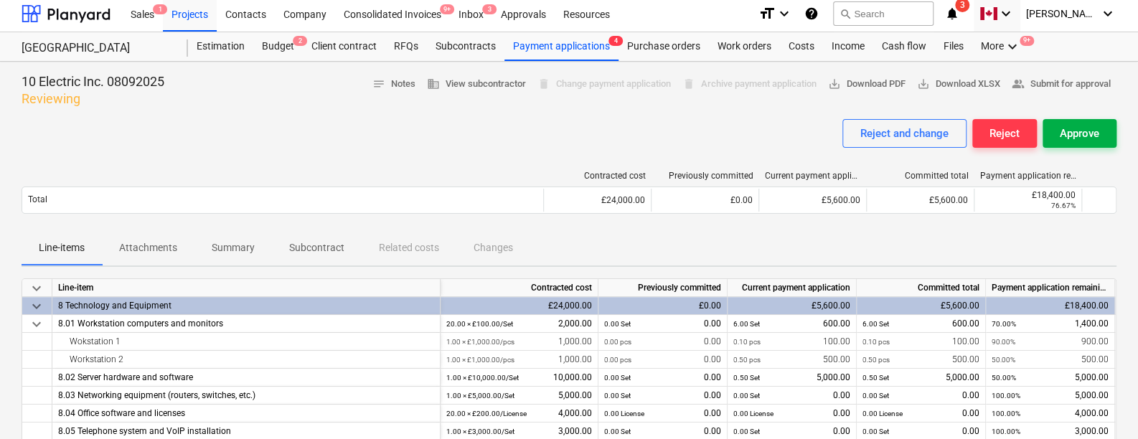
click at [988, 137] on div "Approve" at bounding box center [1079, 133] width 39 height 19
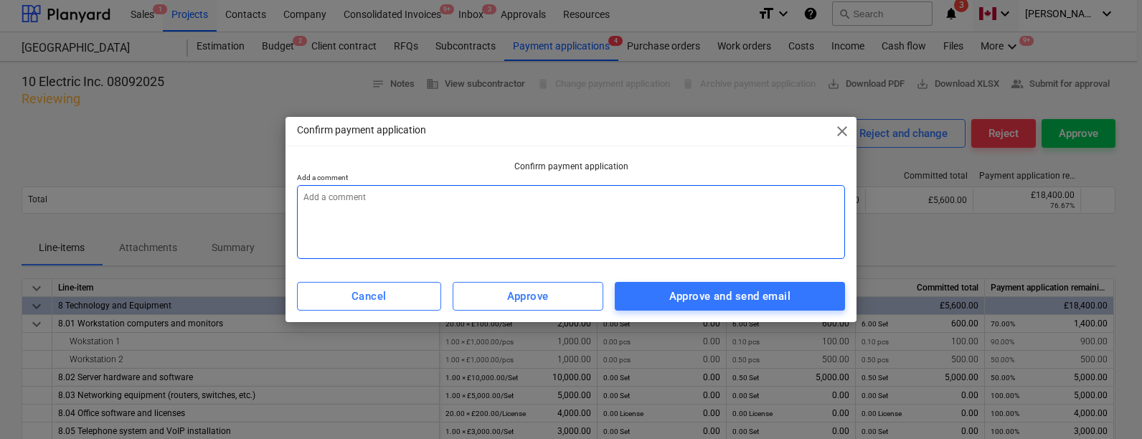
click at [613, 229] on textarea at bounding box center [571, 222] width 548 height 74
type textarea "x"
type textarea "A"
type textarea "x"
type textarea "Al"
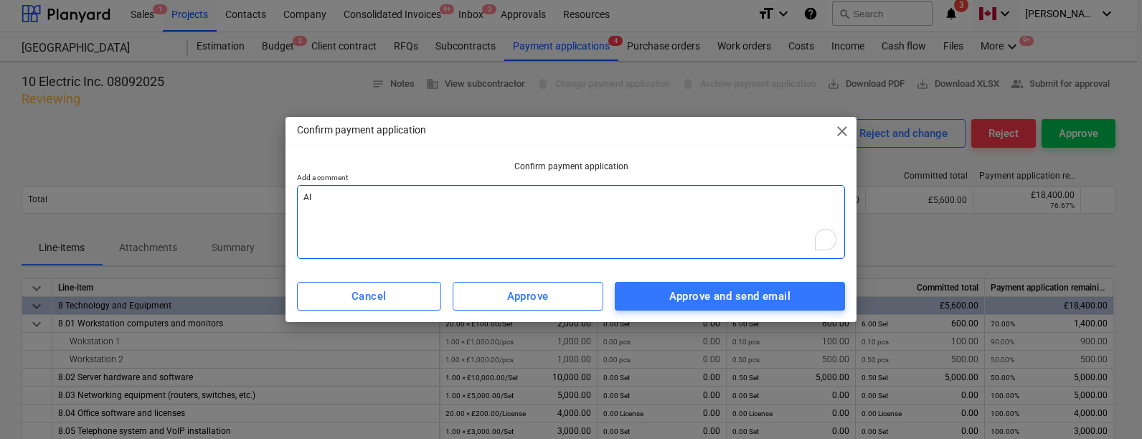
type textarea "x"
type textarea "All"
type textarea "x"
type textarea "All"
type textarea "x"
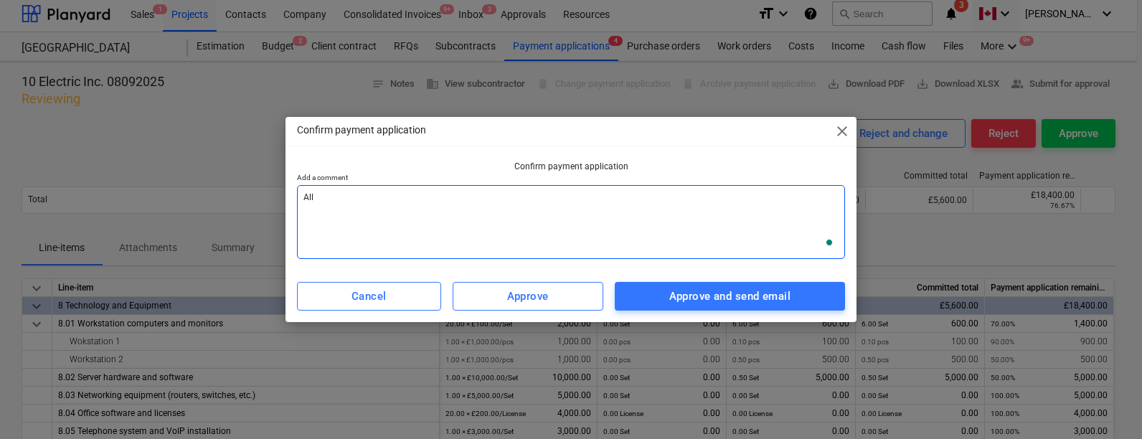
type textarea "All g"
type textarea "x"
type textarea "All go"
type textarea "x"
type textarea "All good"
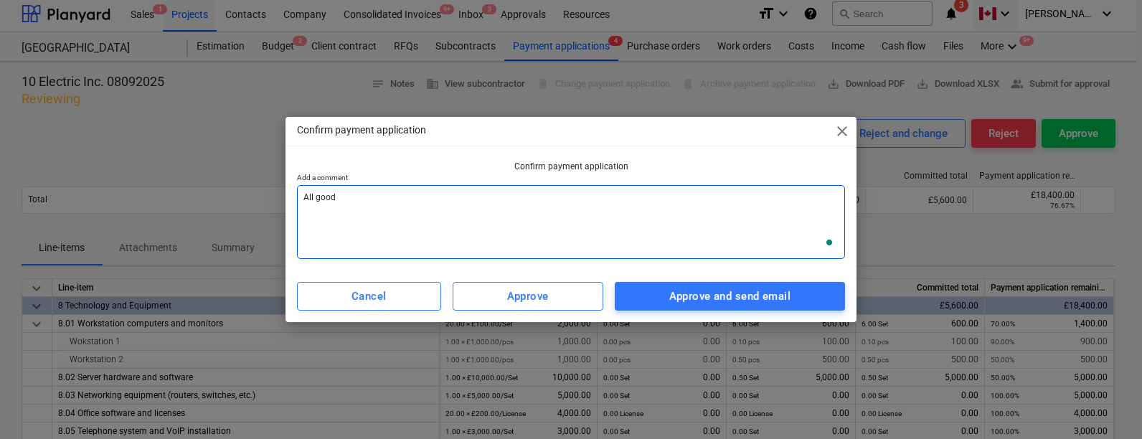
type textarea "x"
type textarea "All good,"
type textarea "x"
type textarea "All good, s"
type textarea "x"
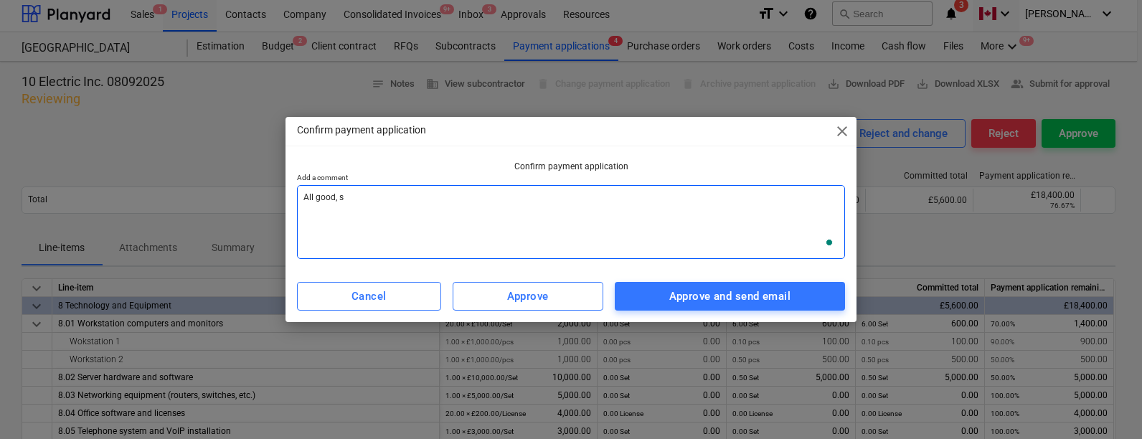
type textarea "All good, su"
type textarea "x"
type textarea "All good, sup"
type textarea "x"
type textarea "All good, supp"
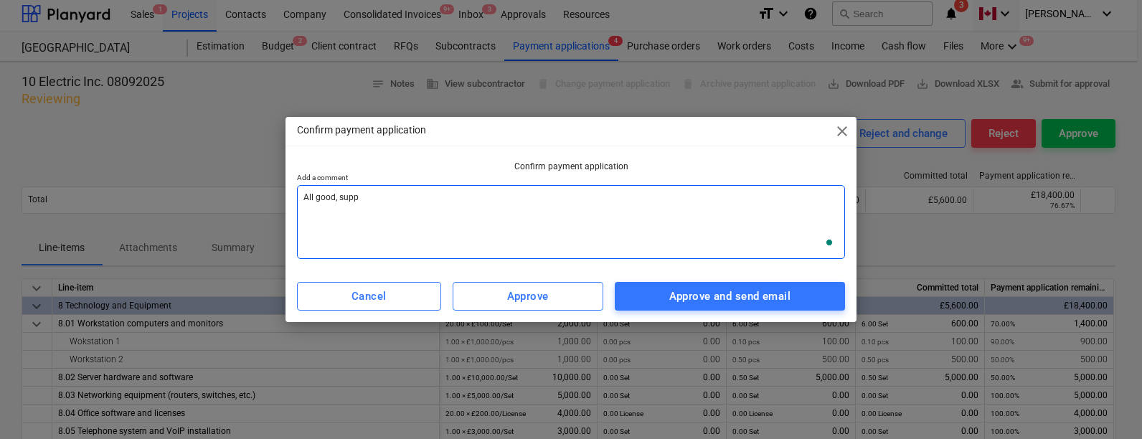
type textarea "x"
type textarea "All good, suppl"
type textarea "x"
type textarea "All good, supply"
type textarea "x"
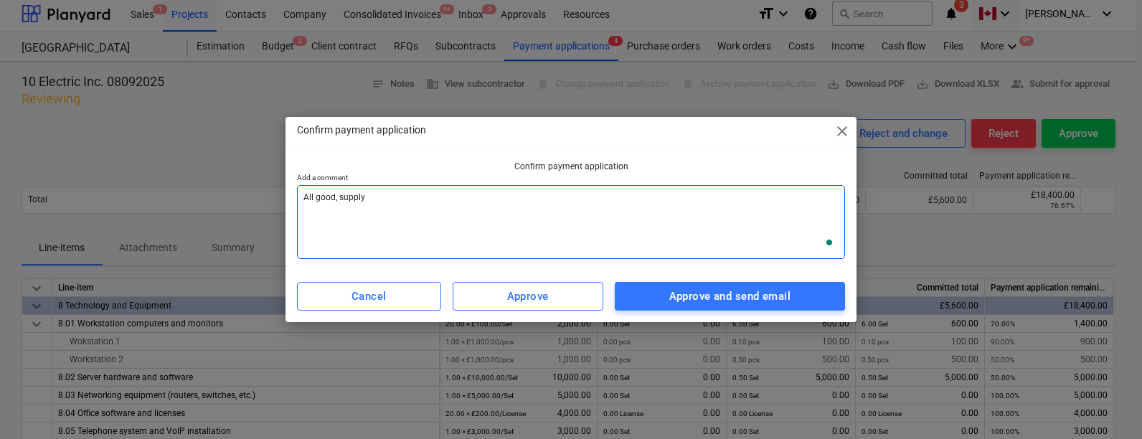
type textarea "All good, supply"
type textarea "x"
type textarea "All good, supply i"
type textarea "x"
type textarea "All good, supply in"
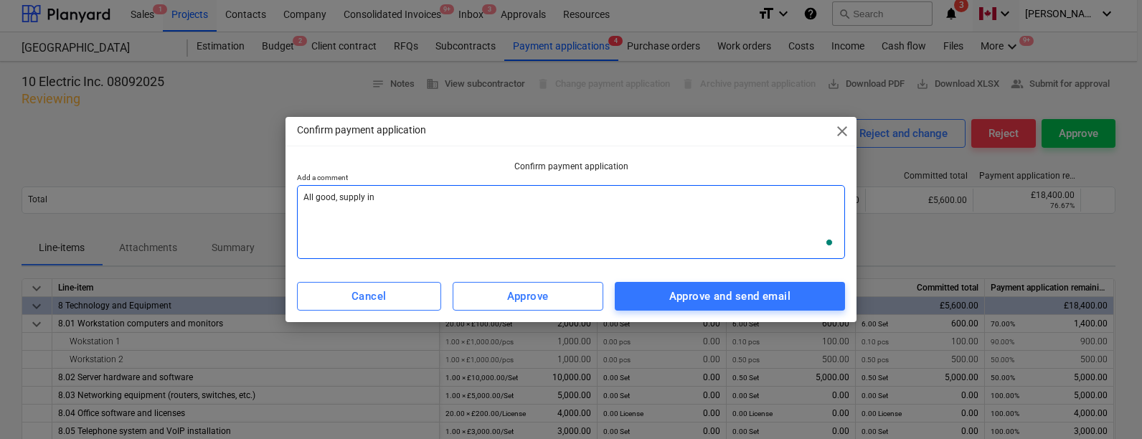
type textarea "x"
type textarea "All good, supply inv"
type textarea "x"
type textarea "All good, supply invo"
type textarea "x"
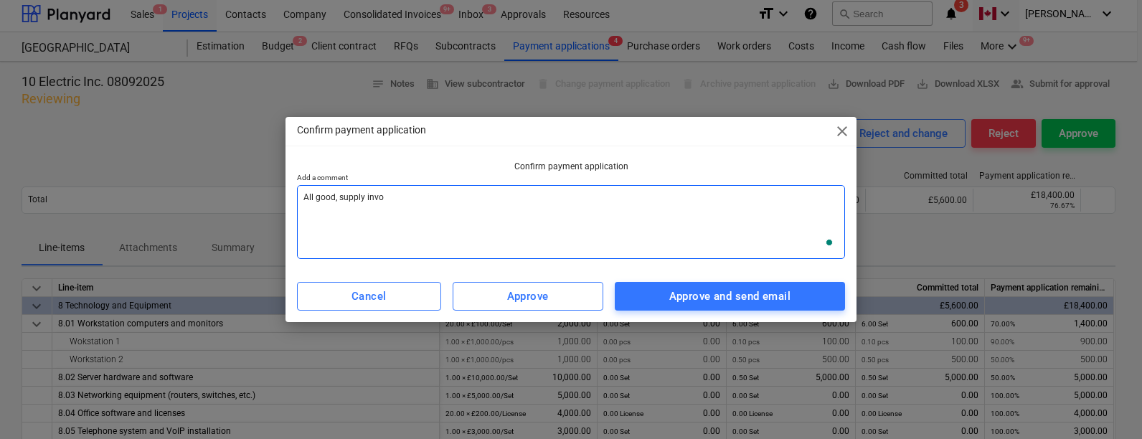
type textarea "All good, supply invoi"
type textarea "x"
type textarea "All good, supply invoic"
type textarea "x"
type textarea "All good, supply invoice"
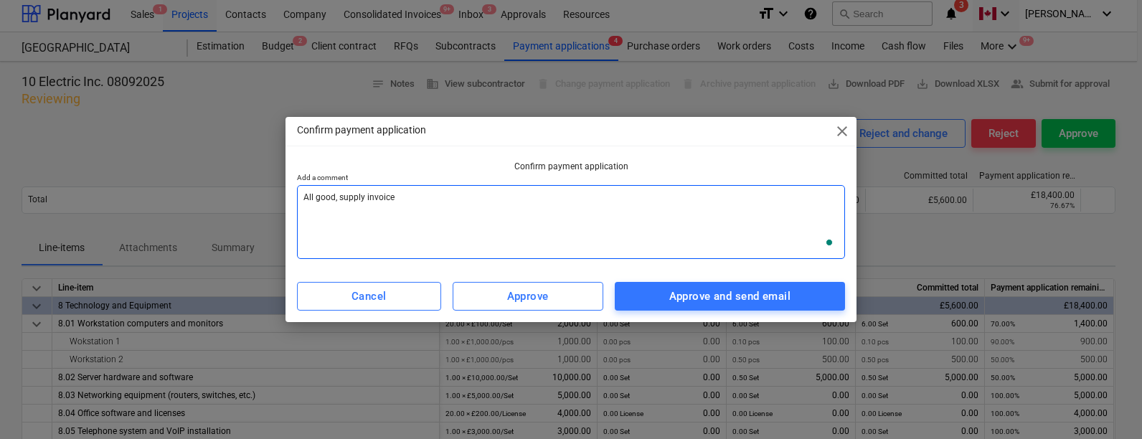
type textarea "x"
type textarea "All good, supply invoice,"
type textarea "x"
type textarea "All good, supply invoice,"
type textarea "x"
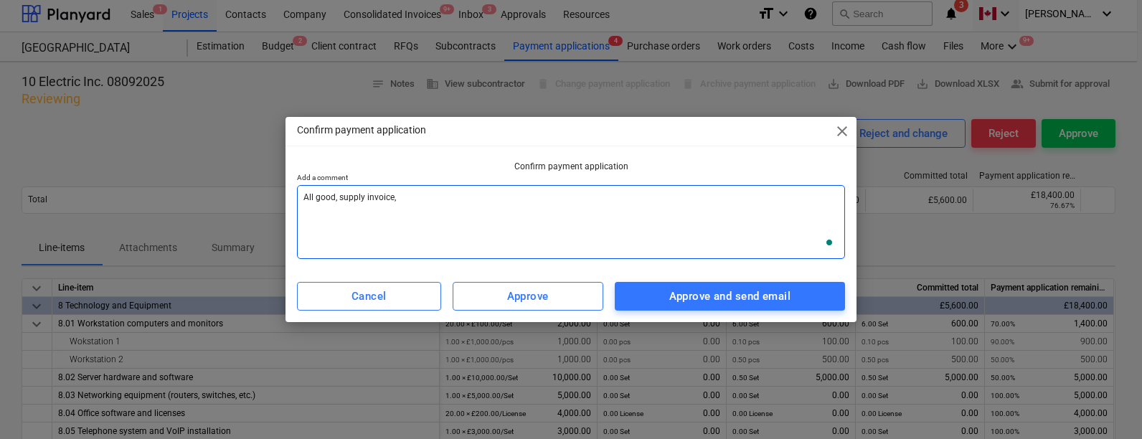
type textarea "All good, supply invoice,"
type textarea "x"
type textarea "All good, supply invoice"
type textarea "x"
type textarea "All good, supply invoice."
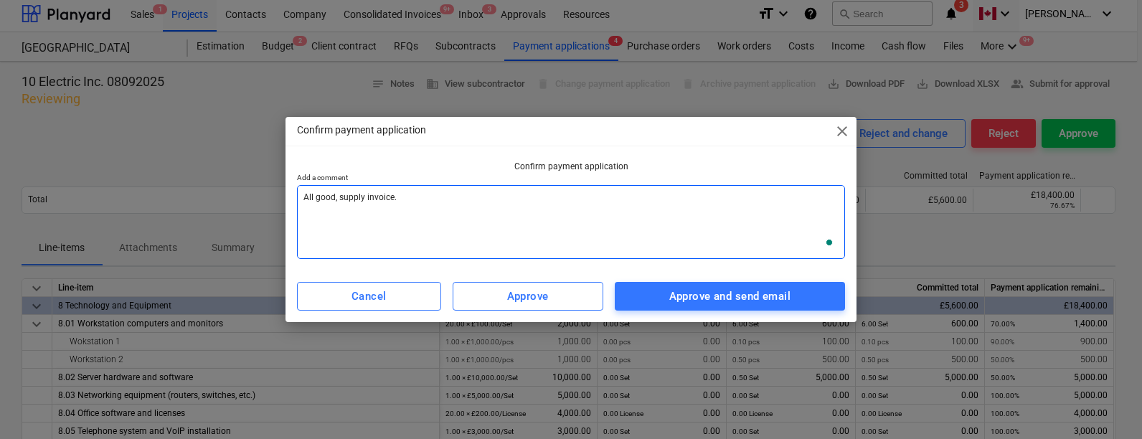
type textarea "x"
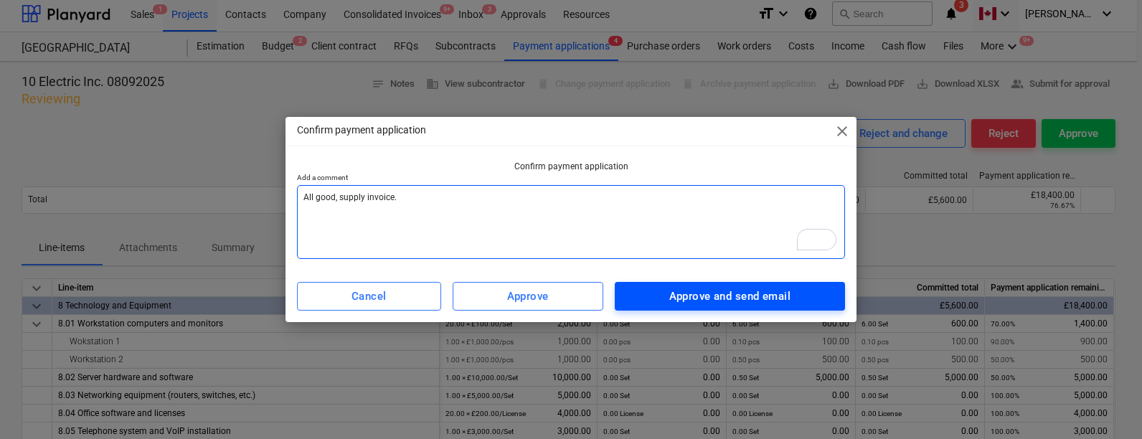
type textarea "All good, supply invoice."
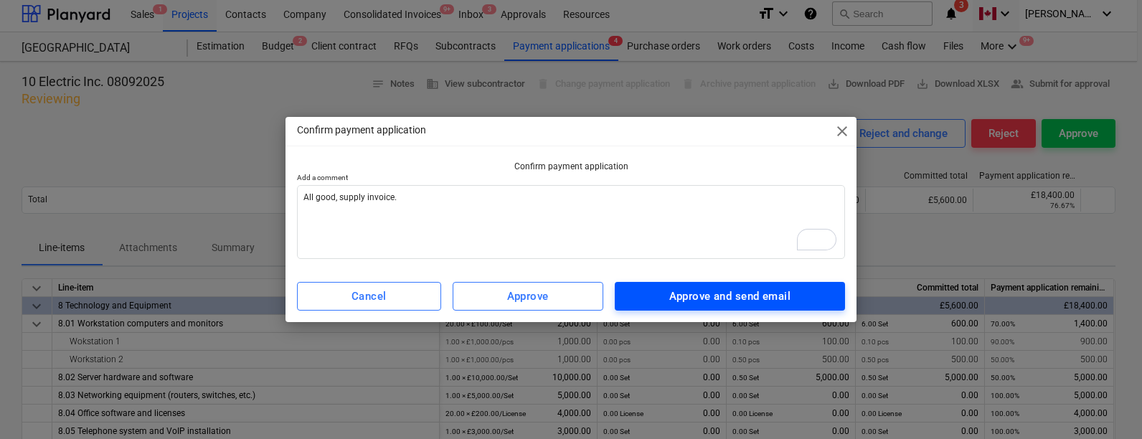
click at [655, 298] on span "Approve and send email" at bounding box center [730, 296] width 199 height 19
type textarea "x"
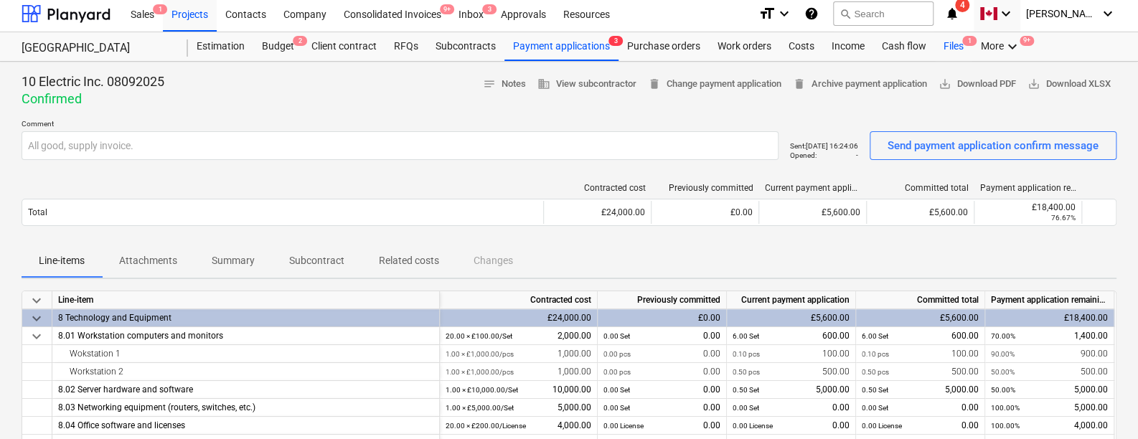
click at [958, 44] on div "Files 1" at bounding box center [953, 46] width 37 height 29
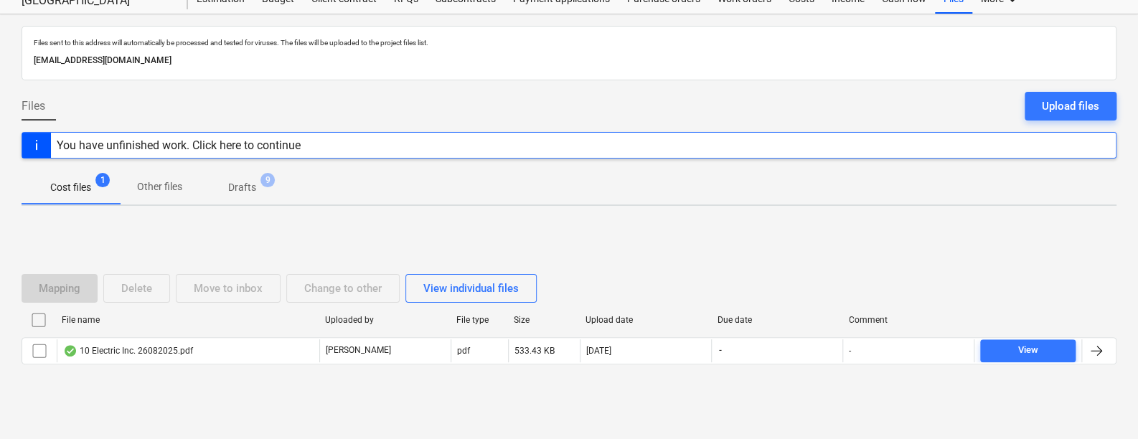
scroll to position [67, 0]
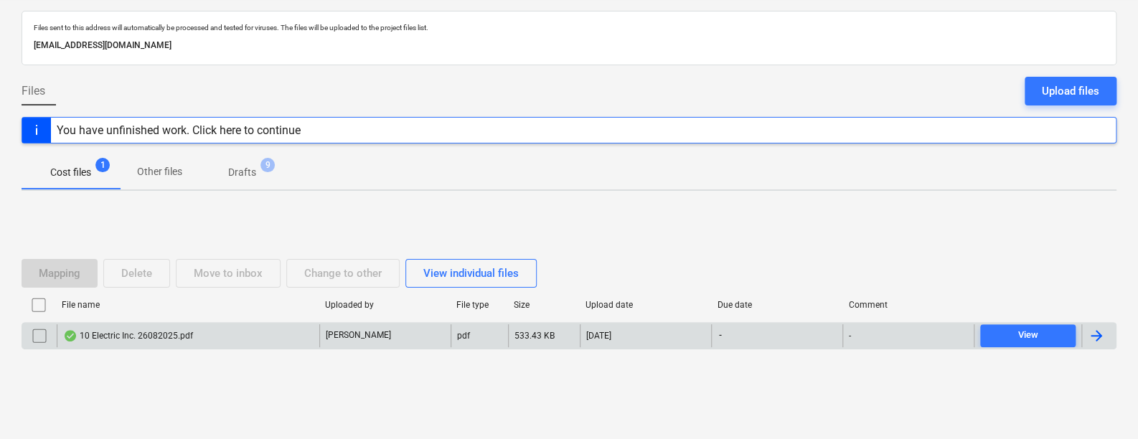
click at [187, 335] on div "10 Electric Inc. 26082025.pdf" at bounding box center [128, 335] width 130 height 11
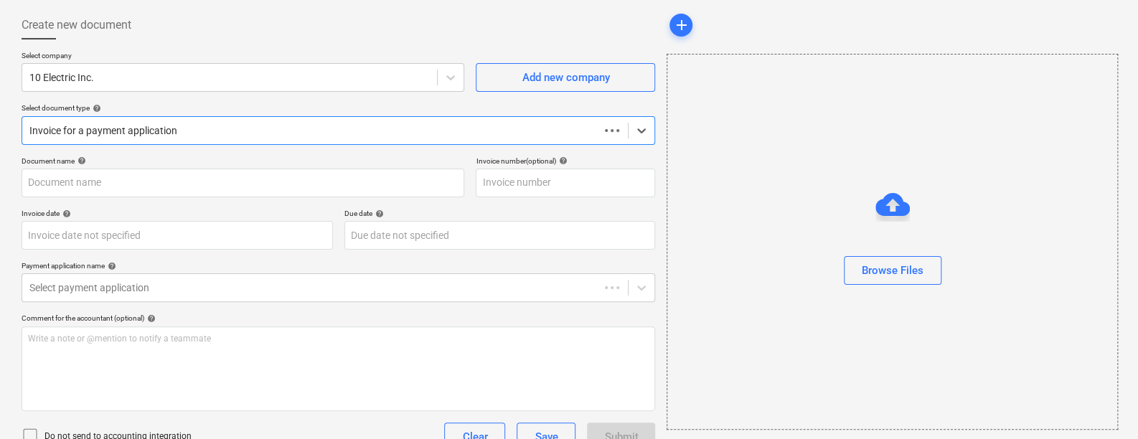
type input "10 Electric Inc. 26082025.pdf"
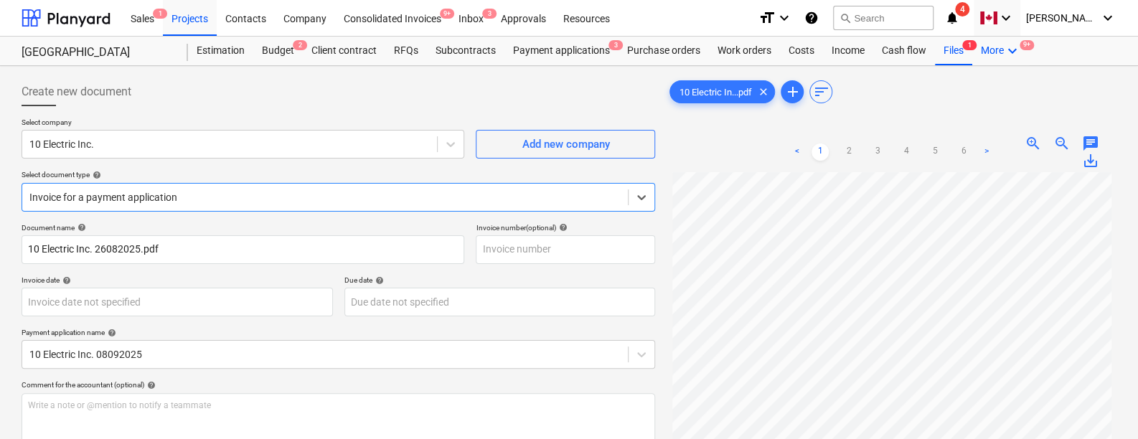
click at [988, 51] on div "More keyboard_arrow_down 9+" at bounding box center [1000, 51] width 57 height 29
click at [969, 112] on div "Settings 9+" at bounding box center [986, 109] width 69 height 12
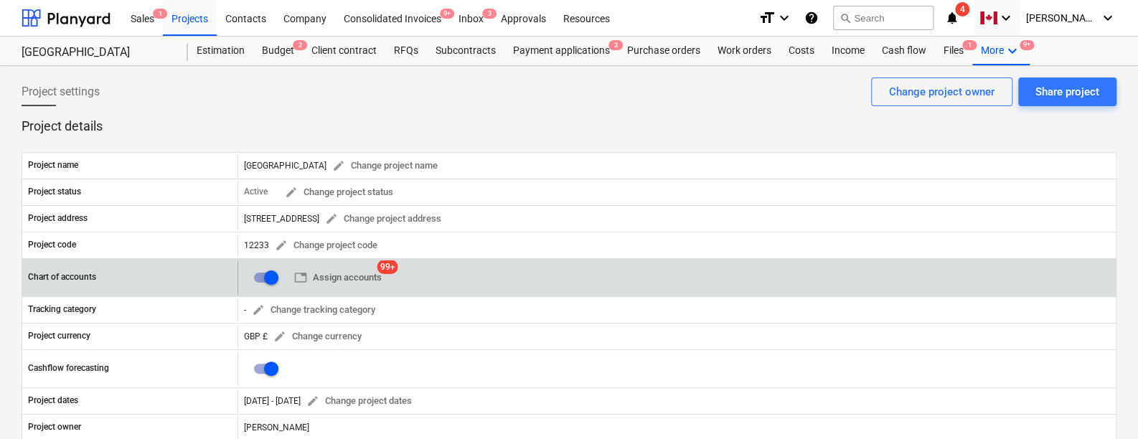
click at [267, 286] on input "checkbox" at bounding box center [271, 277] width 34 height 34
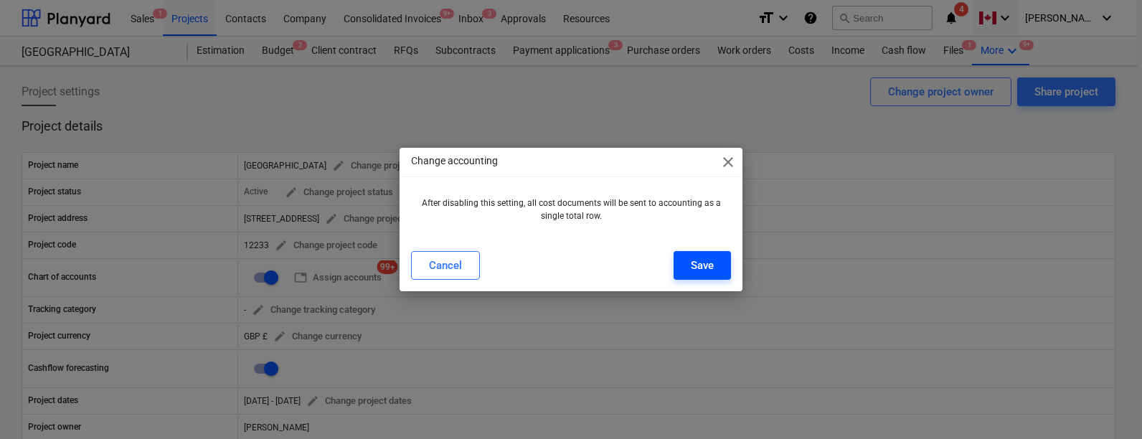
click at [691, 263] on div "Save" at bounding box center [702, 265] width 23 height 19
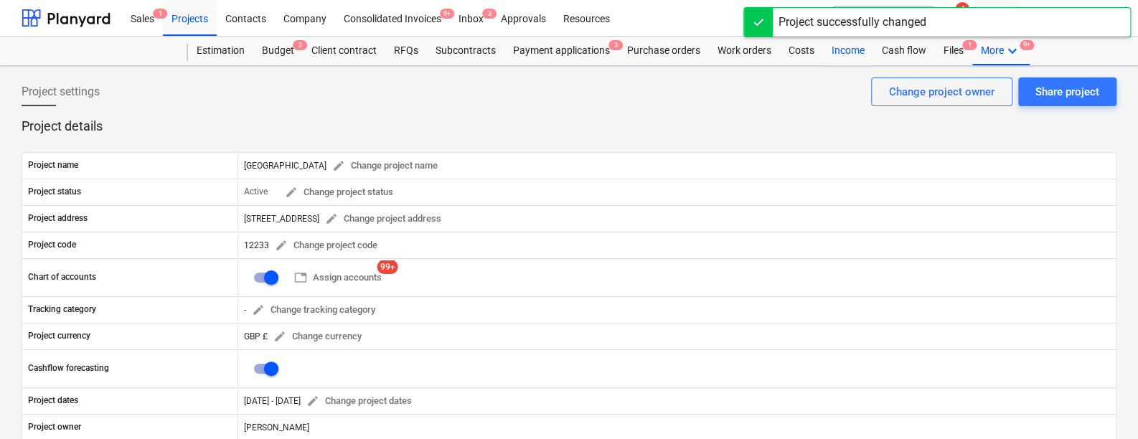
checkbox input "false"
click at [946, 48] on div "Files 1" at bounding box center [953, 51] width 37 height 29
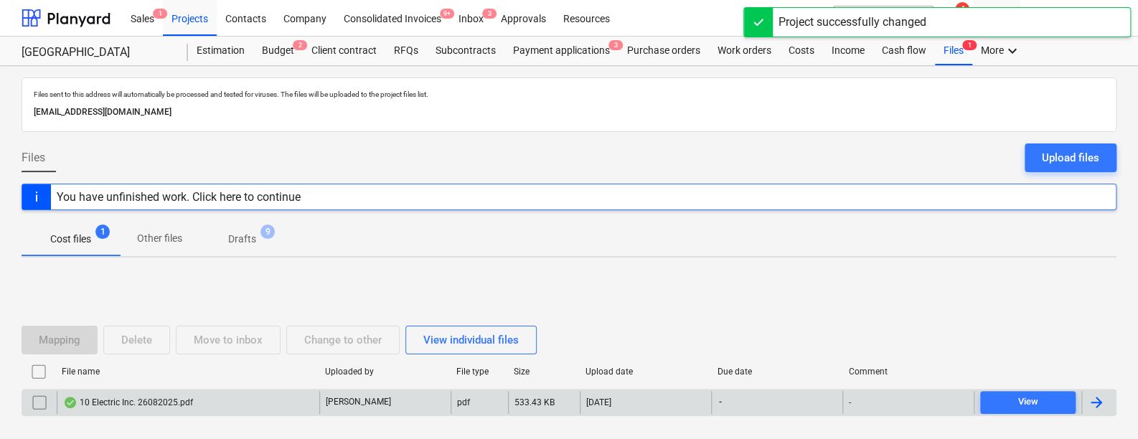
click at [155, 393] on div "10 Electric Inc. 26082025.pdf" at bounding box center [188, 402] width 263 height 23
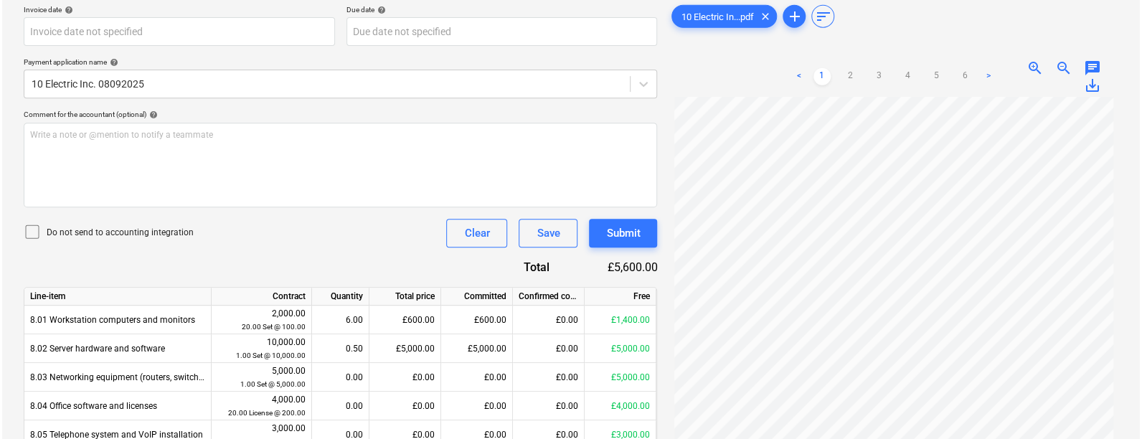
scroll to position [259, 0]
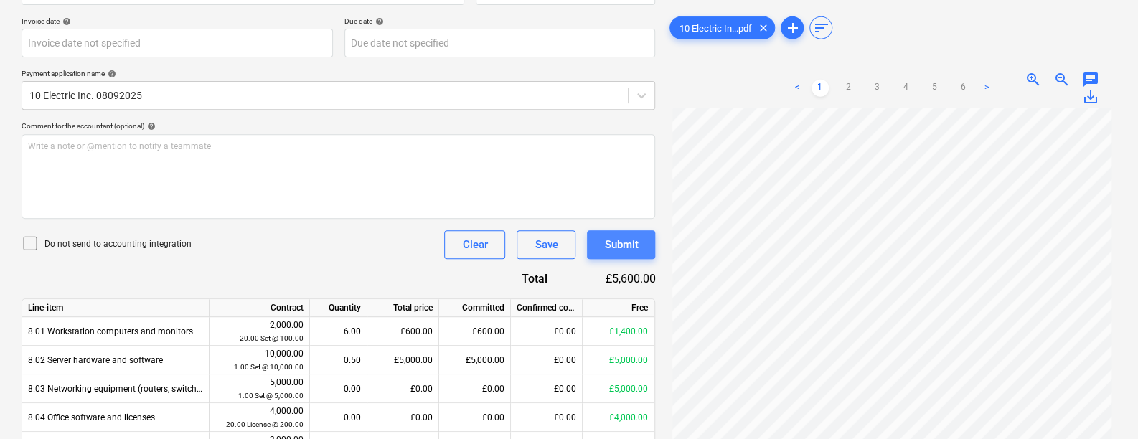
click at [622, 243] on div "Submit" at bounding box center [621, 244] width 34 height 19
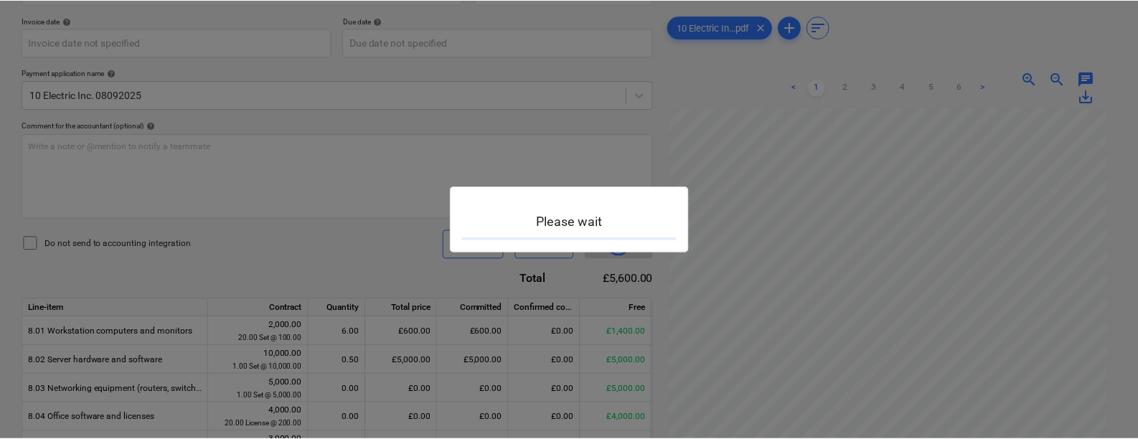
scroll to position [6, 0]
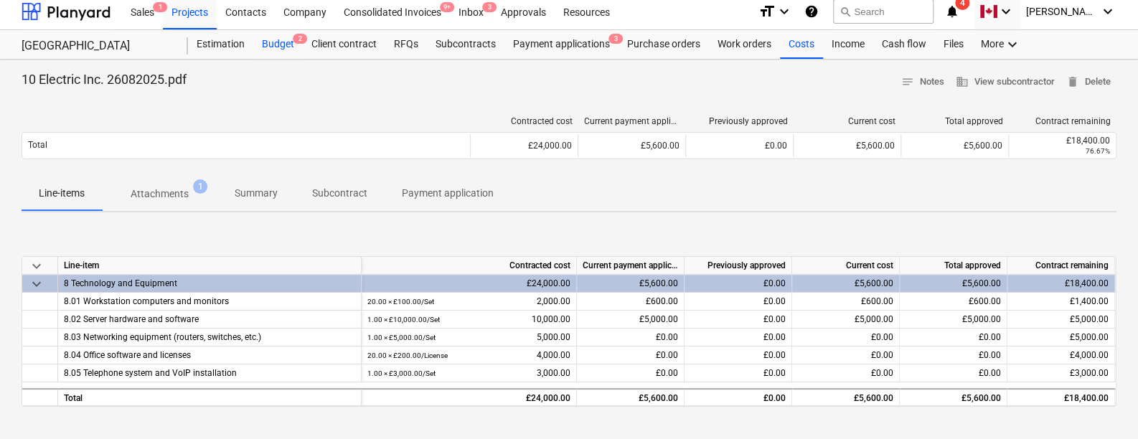
click at [260, 39] on div "Budget 2" at bounding box center [278, 44] width 50 height 29
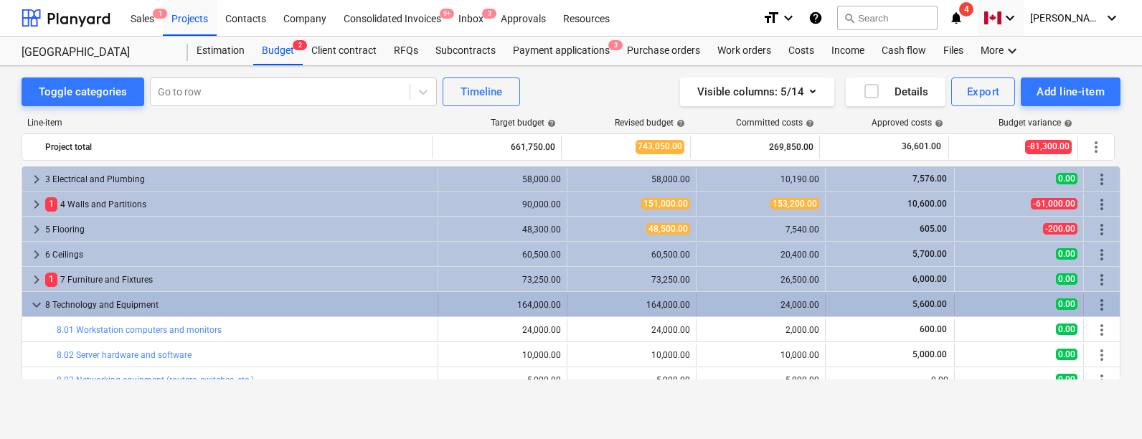
click at [32, 303] on span "keyboard_arrow_down" at bounding box center [36, 304] width 17 height 17
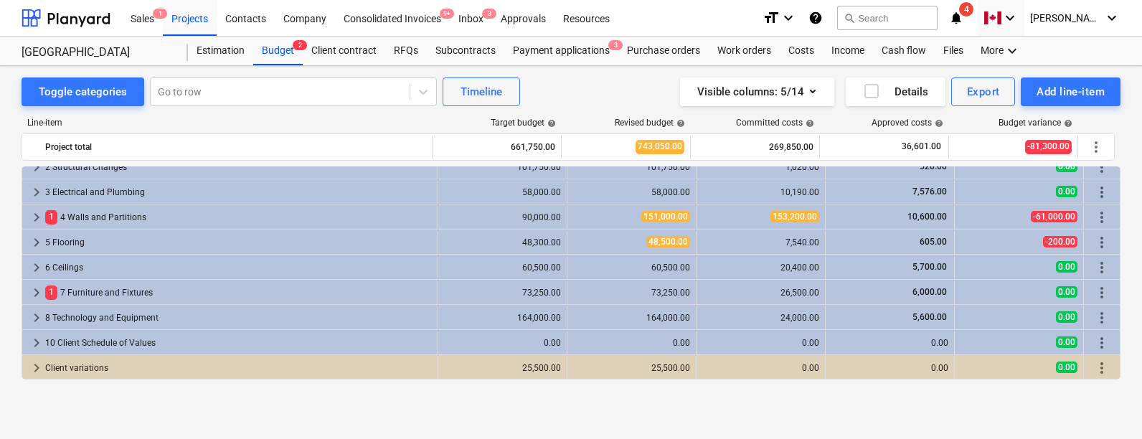
scroll to position [38, 0]
drag, startPoint x: 738, startPoint y: 233, endPoint x: 595, endPoint y: 164, distance: 159.5
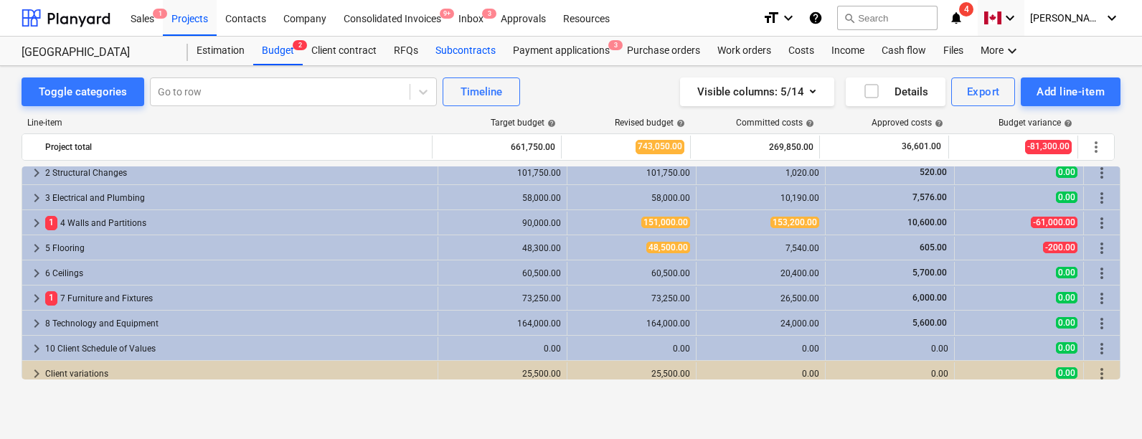
click at [461, 47] on div "Subcontracts" at bounding box center [465, 51] width 77 height 29
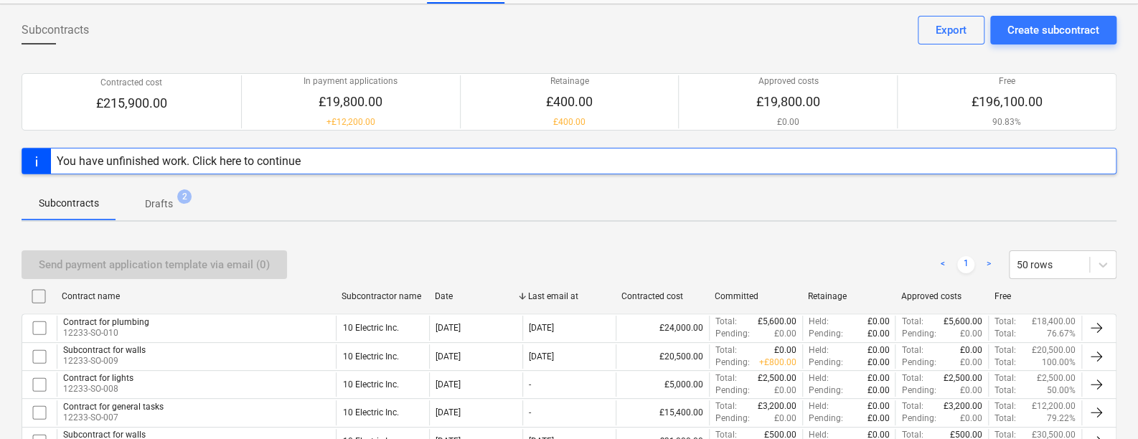
scroll to position [62, 0]
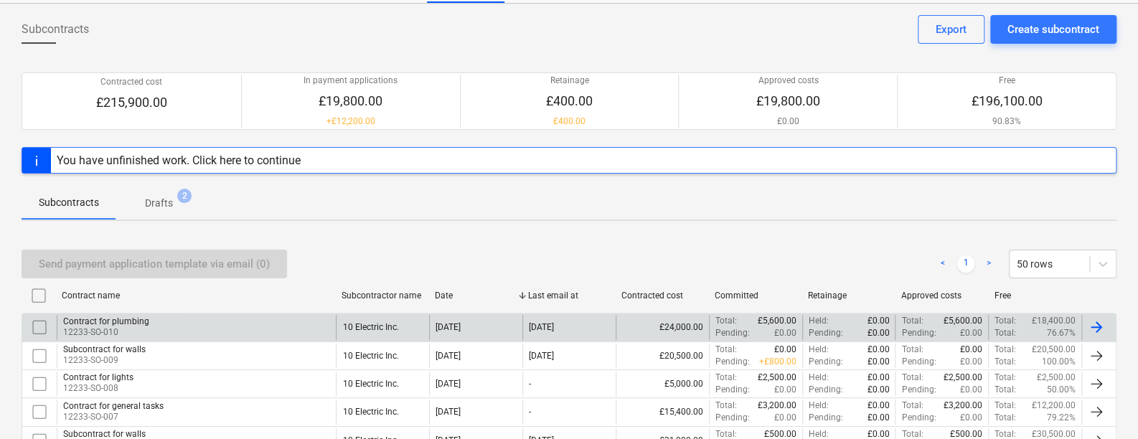
click at [159, 316] on div "Contract for plumbing 12233-SO-010" at bounding box center [196, 327] width 279 height 24
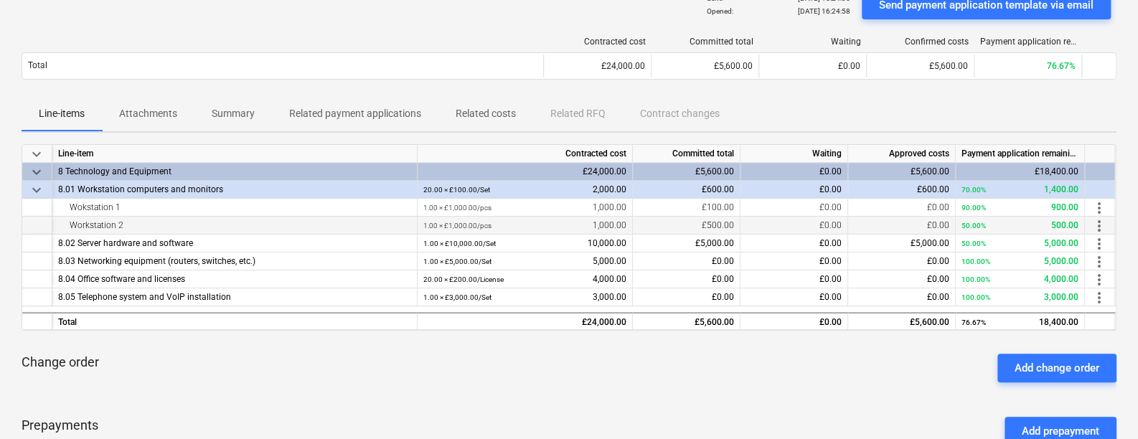
scroll to position [126, 0]
click at [316, 110] on p "Related payment applications" at bounding box center [355, 114] width 132 height 15
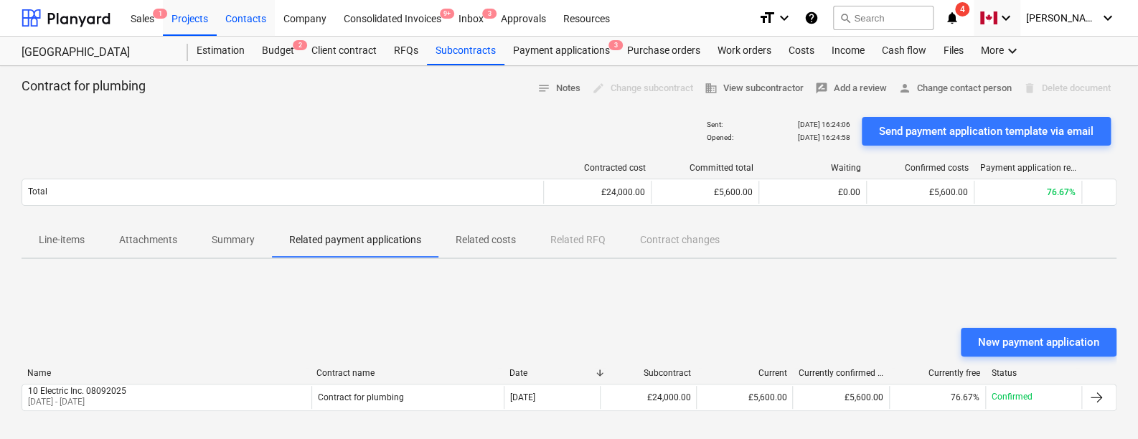
click at [271, 33] on div "Contacts" at bounding box center [246, 17] width 58 height 37
click at [265, 47] on div "Budget 2" at bounding box center [278, 51] width 50 height 29
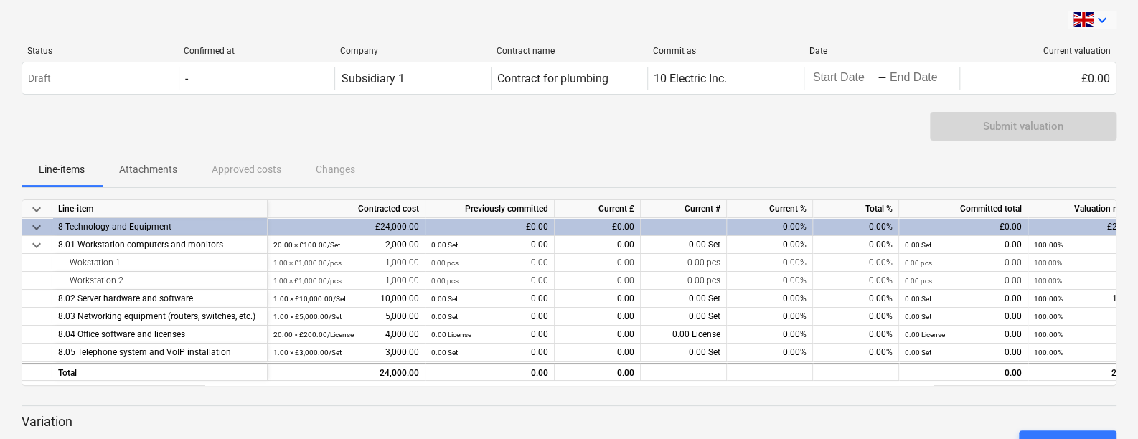
click at [1082, 16] on span at bounding box center [1083, 19] width 20 height 15
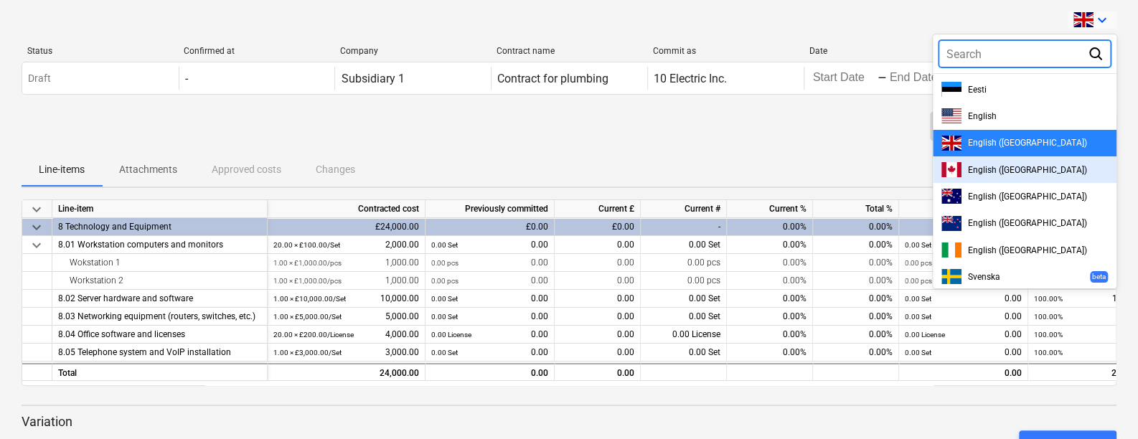
click at [986, 171] on span "English ([GEOGRAPHIC_DATA])" at bounding box center [1026, 170] width 119 height 10
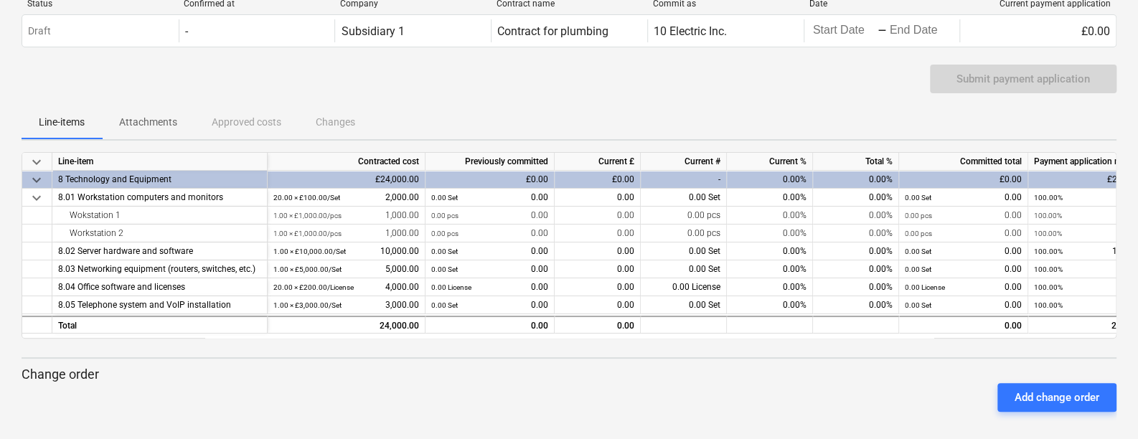
scroll to position [46, 0]
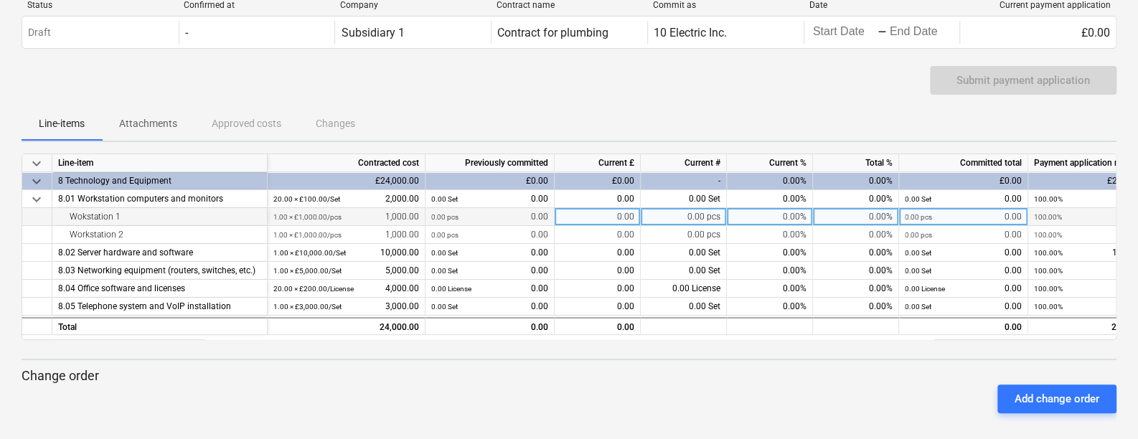
click at [755, 217] on div "0.00%" at bounding box center [770, 217] width 86 height 18
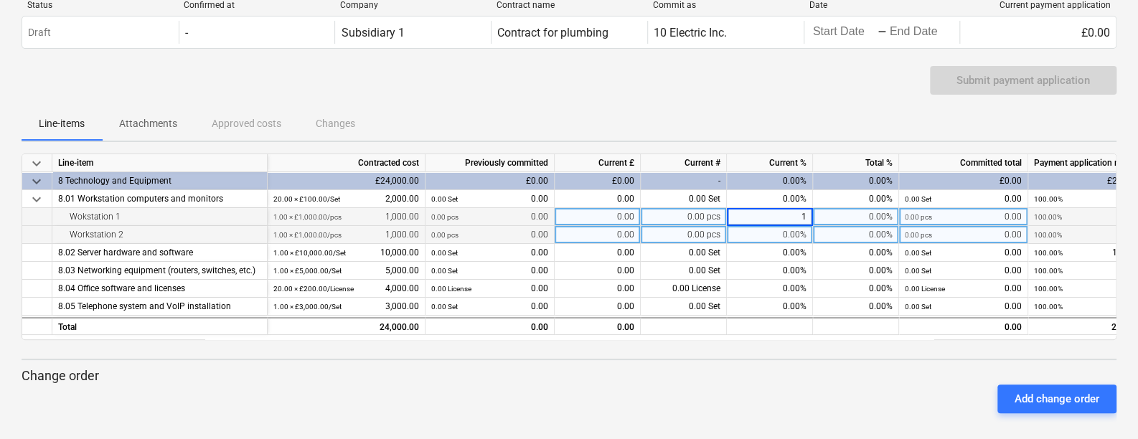
type input "10"
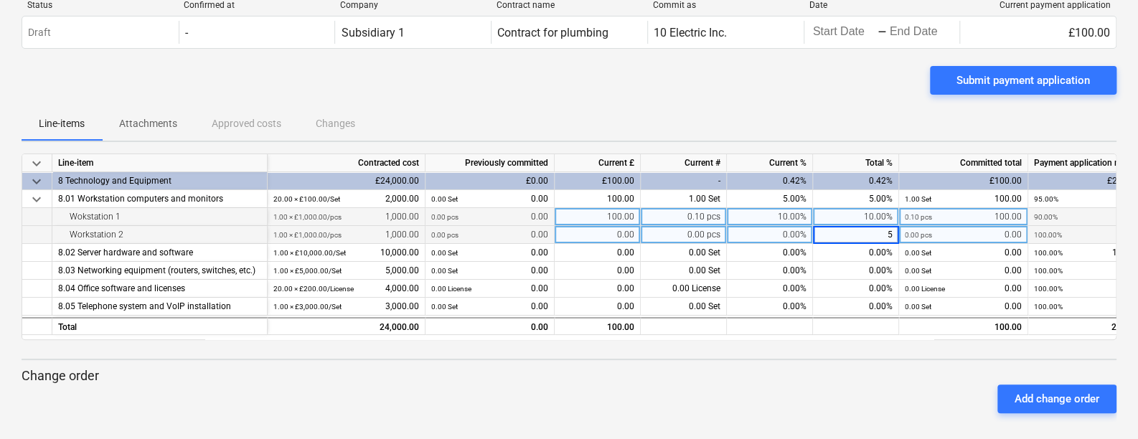
type input "50"
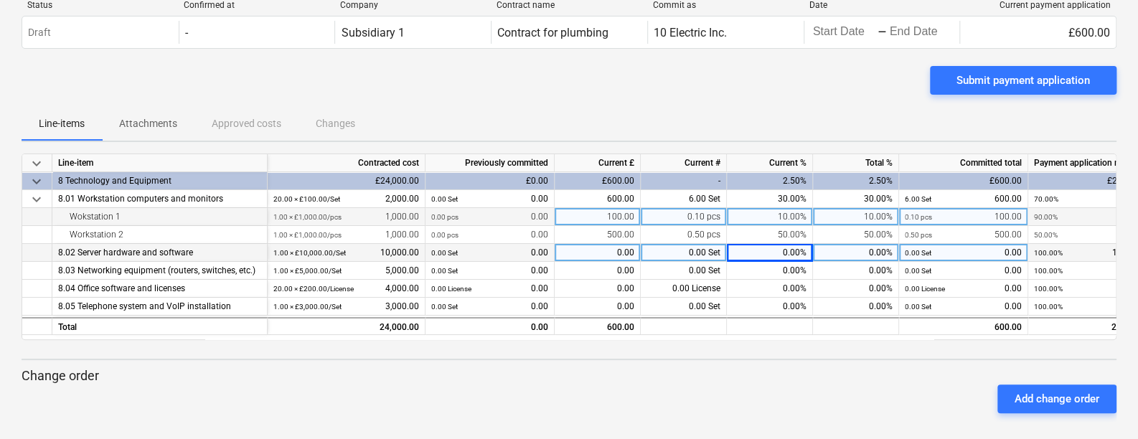
click at [618, 248] on div "0.00" at bounding box center [598, 253] width 86 height 18
click at [682, 252] on div "0.00 Set" at bounding box center [684, 253] width 86 height 18
type input "0.5"
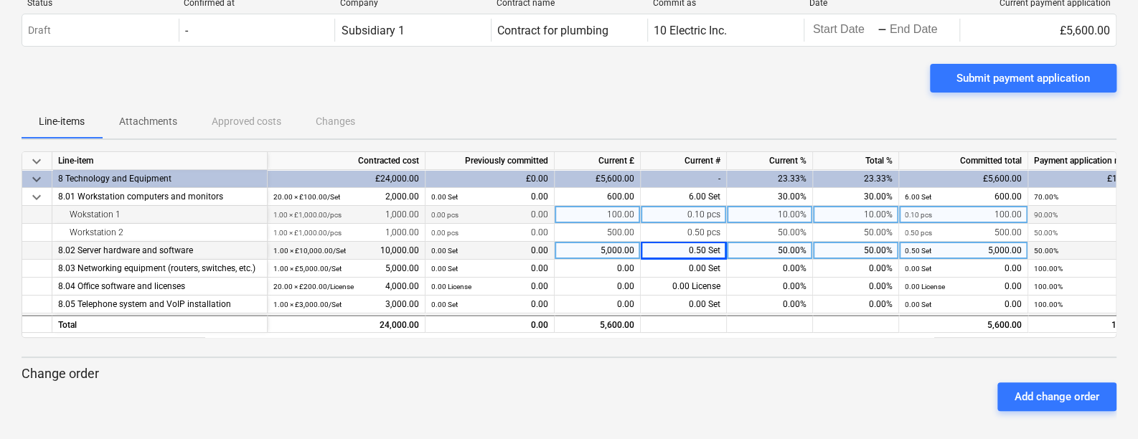
scroll to position [54, 0]
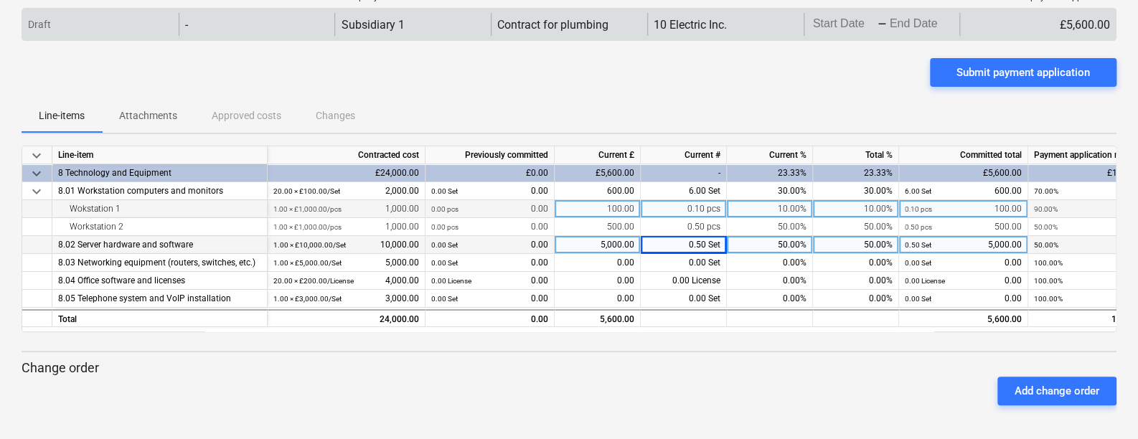
click at [830, 27] on body "keyboard_arrow_down Status Confirmed at Company Contract name Commit as Date Cu…" at bounding box center [569, 165] width 1138 height 439
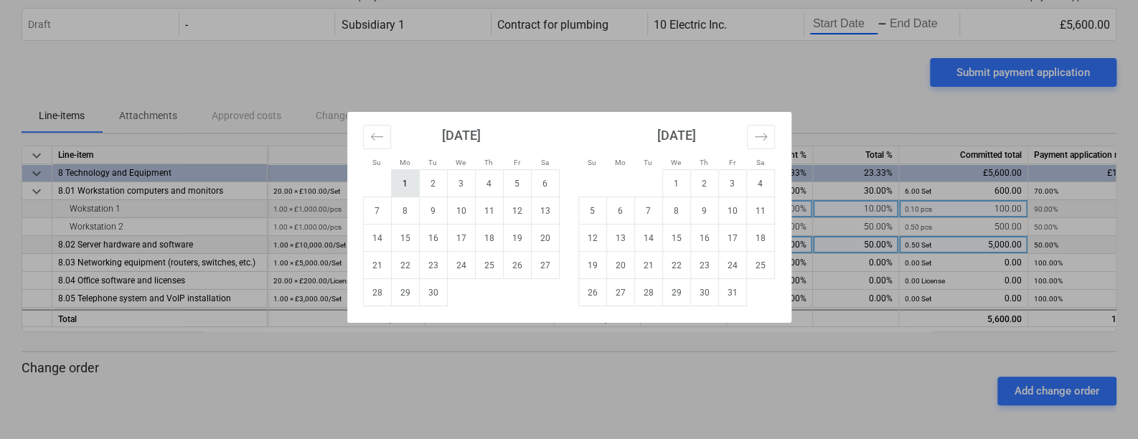
click at [398, 176] on td "1" at bounding box center [405, 183] width 28 height 27
type input "09/01/2025"
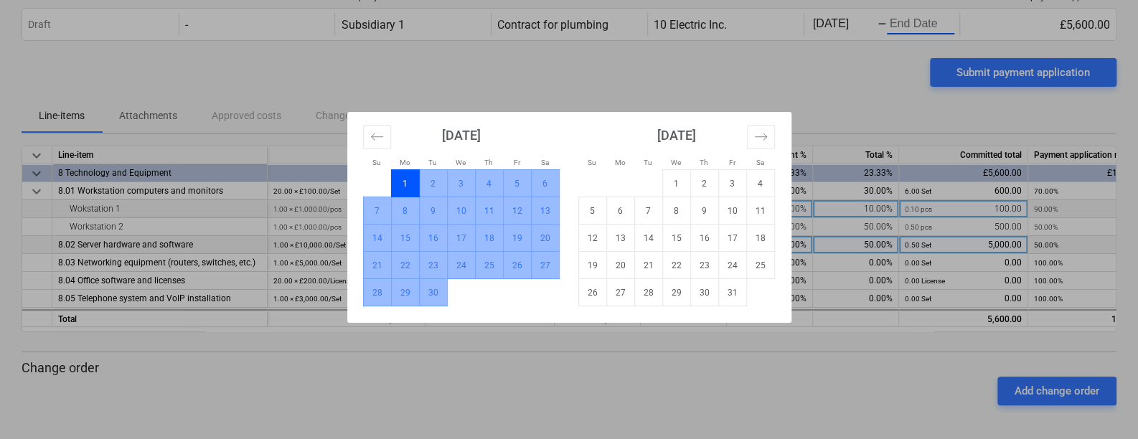
click at [428, 292] on td "30" at bounding box center [433, 292] width 28 height 27
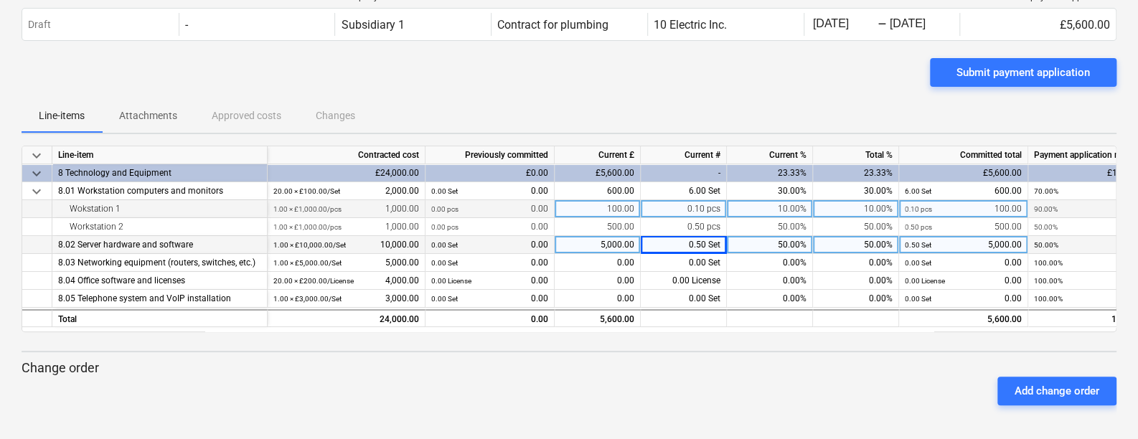
click at [662, 71] on div "Submit payment application" at bounding box center [569, 78] width 1095 height 40
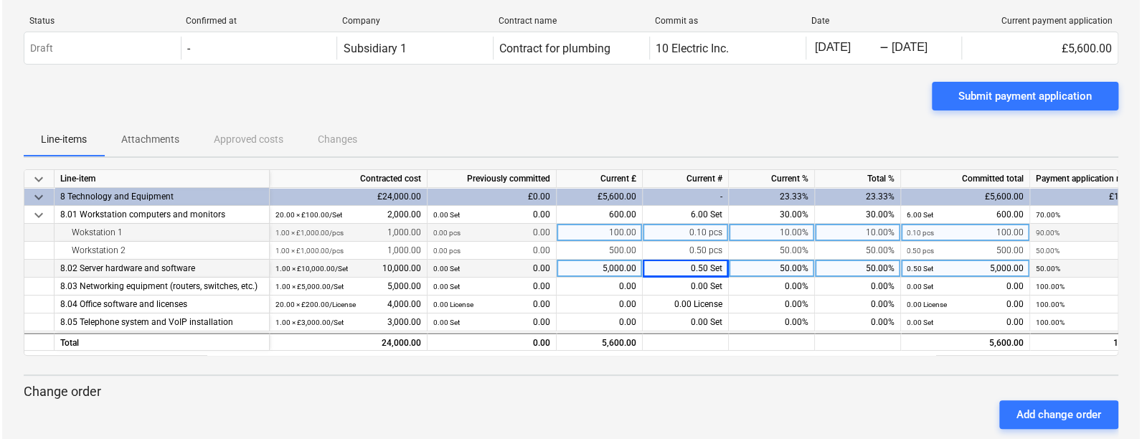
scroll to position [28, 0]
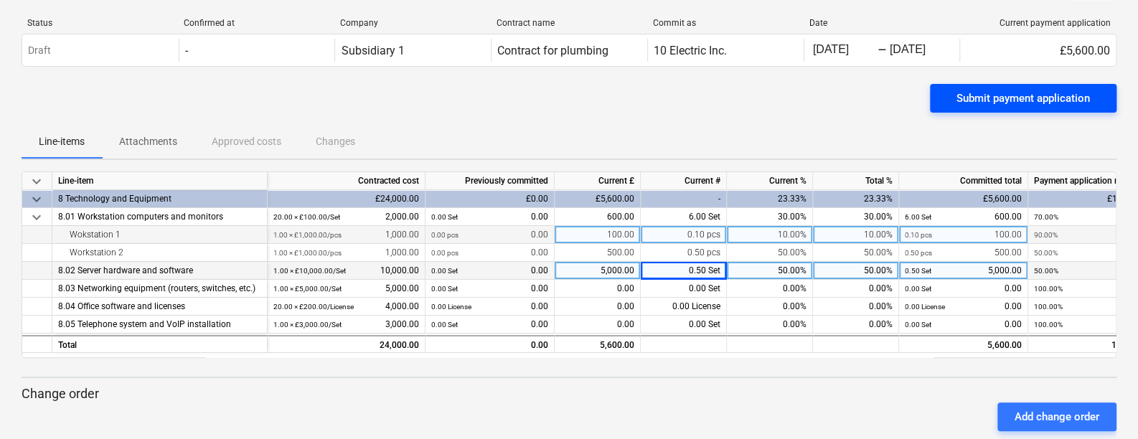
click at [979, 98] on div "Submit payment application" at bounding box center [1022, 98] width 133 height 19
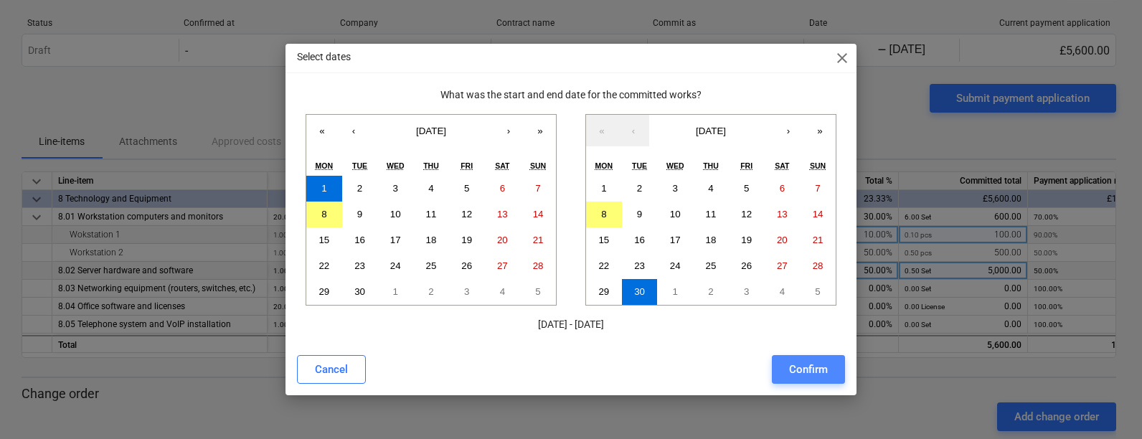
click at [809, 370] on div "Confirm" at bounding box center [808, 369] width 39 height 19
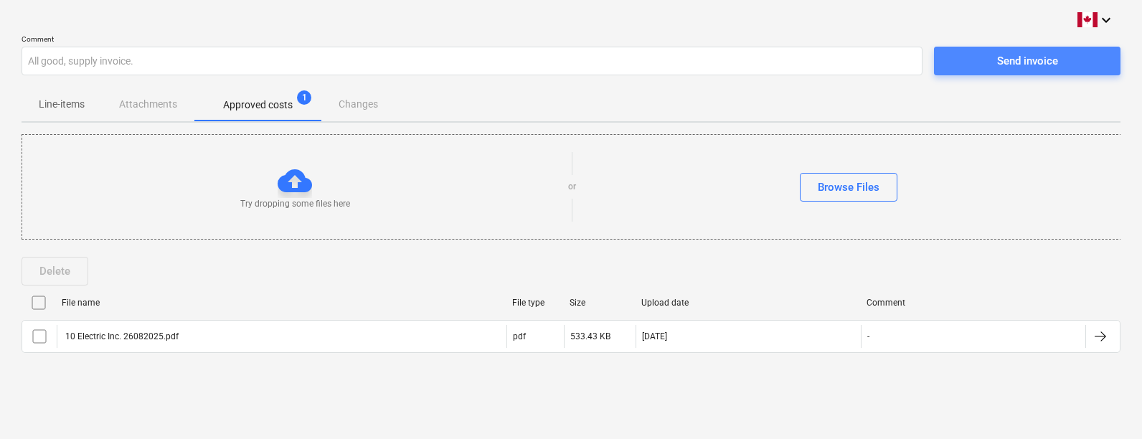
click at [972, 56] on span "Send invoice" at bounding box center [1027, 61] width 152 height 19
